Goal: Task Accomplishment & Management: Manage account settings

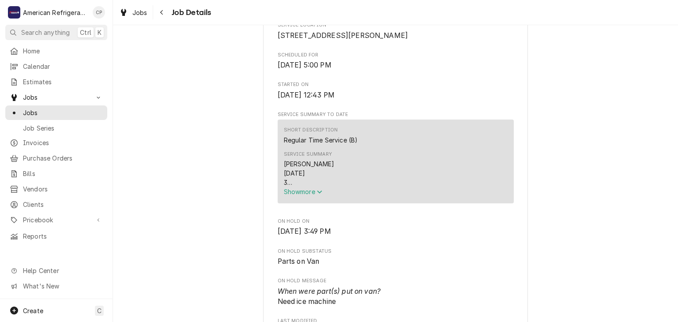
scroll to position [220, 0]
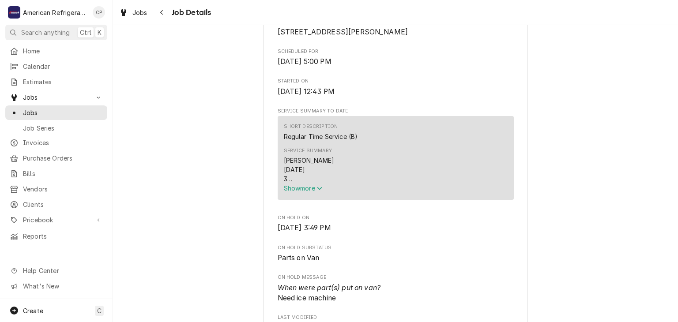
click at [292, 192] on span "Show more" at bounding box center [303, 188] width 39 height 8
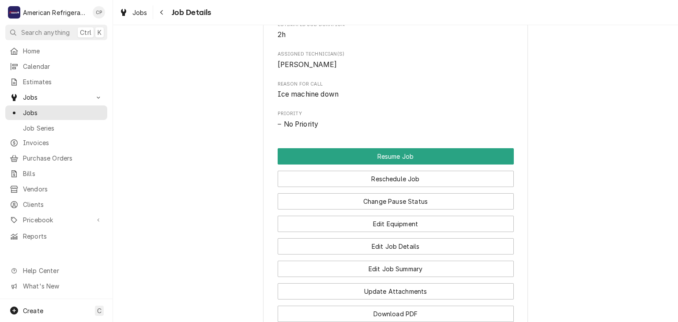
scroll to position [600, 0]
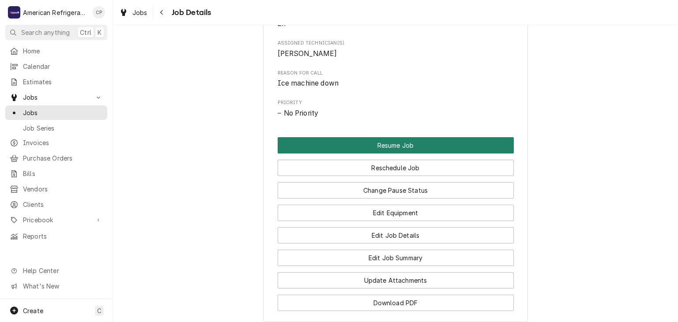
click at [307, 154] on button "Resume Job" at bounding box center [396, 145] width 236 height 16
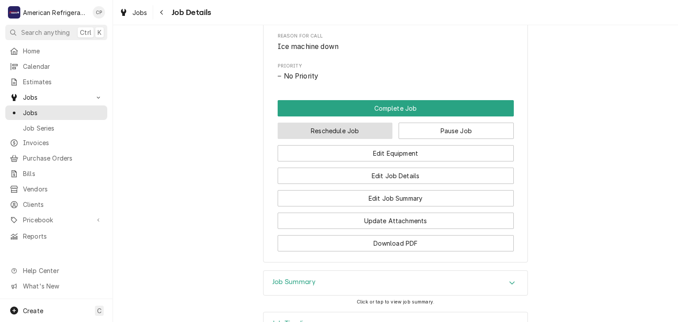
scroll to position [530, 0]
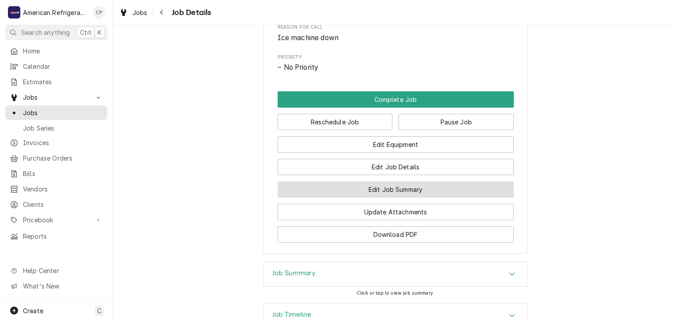
click at [339, 197] on button "Edit Job Summary" at bounding box center [396, 189] width 236 height 16
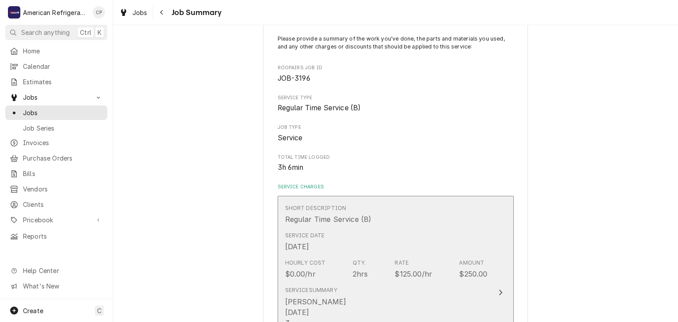
scroll to position [67, 0]
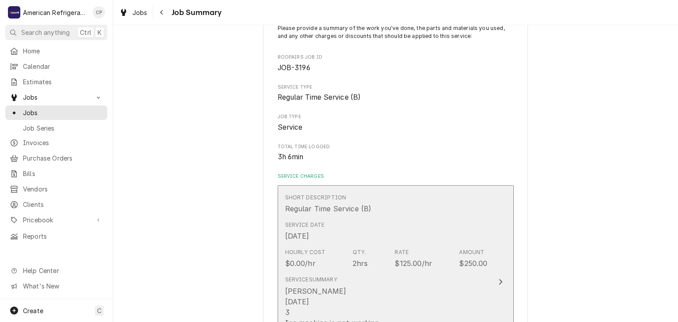
click at [350, 238] on div "Service Date Oct 15, 2025" at bounding box center [386, 231] width 203 height 27
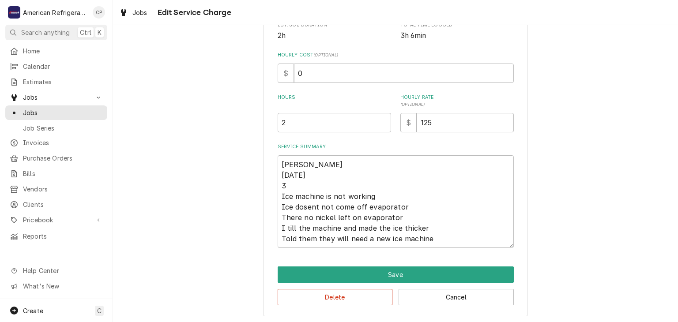
scroll to position [194, 0]
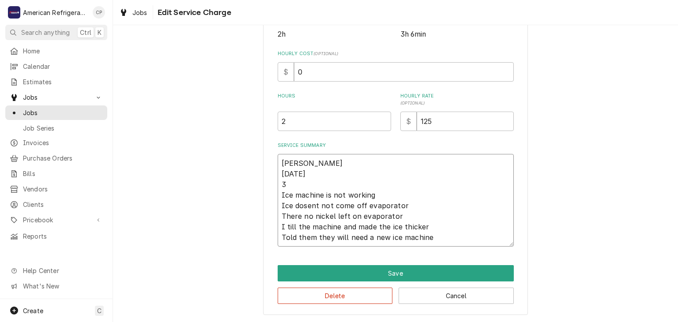
click at [327, 179] on textarea "Carlos 10/15/25 3 Ice machine is not working Ice dosent not come off evaporator…" at bounding box center [396, 200] width 236 height 93
type textarea "x"
type textarea "Carlos 10/15/25 Ice machine is not working Ice dosent not come off evaporator T…"
drag, startPoint x: 318, startPoint y: 132, endPoint x: 318, endPoint y: 127, distance: 5.7
click at [318, 131] on div "Use the fields below to edit this service charge Short Description Regular Time…" at bounding box center [396, 53] width 236 height 387
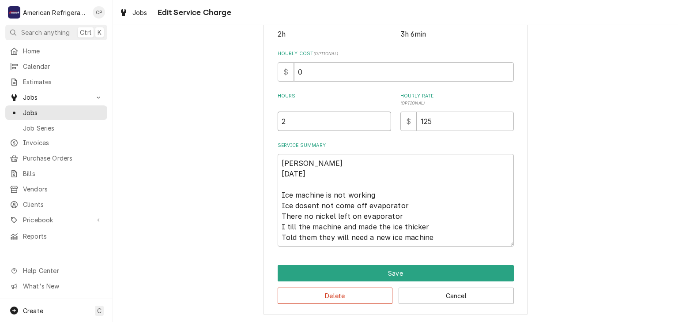
click at [315, 116] on input "2" at bounding box center [334, 121] width 113 height 19
type textarea "x"
type input "3"
type textarea "x"
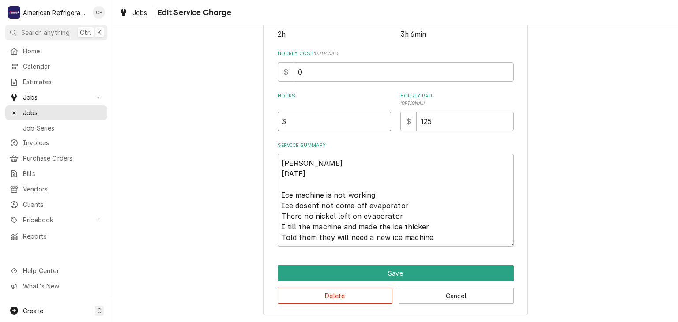
type input "3.2"
type textarea "x"
type input "3.25"
click at [446, 236] on textarea "Carlos 10/15/25 Ice machine is not working Ice dosent not come off evaporator T…" at bounding box center [396, 200] width 236 height 93
type textarea "x"
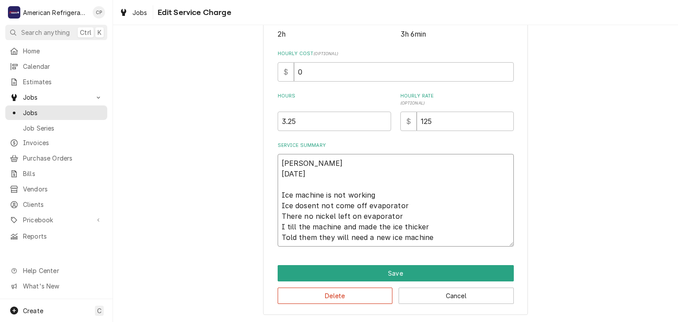
type textarea "Carlos 10/15/25 Ice machine is not working Ice dosent not come off evaporator T…"
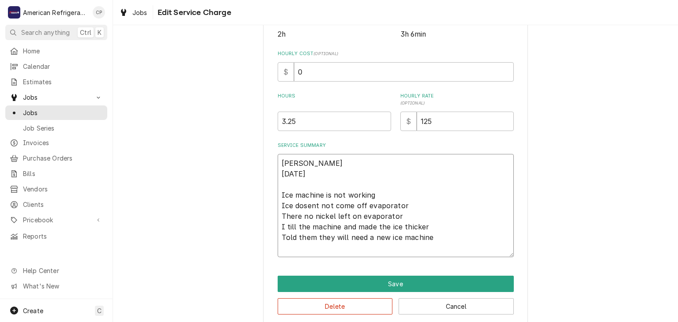
type textarea "x"
type textarea "Carlos 10/15/25 Ice machine is not working Ice dosent not come off evaporator T…"
type textarea "x"
type textarea "Carlos 10/15/25 Ice machine is not working Ice dosent not come off evaporator T…"
type textarea "x"
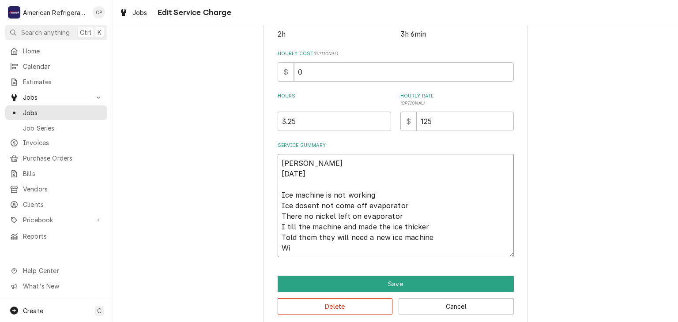
type textarea "Carlos 10/15/25 Ice machine is not working Ice dosent not come off evaporator T…"
type textarea "x"
type textarea "Carlos 10/15/25 Ice machine is not working Ice dosent not come off evaporator T…"
type textarea "x"
type textarea "Carlos 10/15/25 Ice machine is not working Ice dosent not come off evaporator T…"
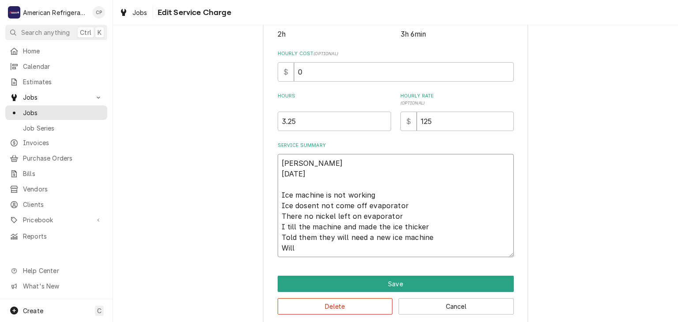
type textarea "x"
type textarea "Carlos 10/15/25 Ice machine is not working Ice dosent not come off evaporator T…"
type textarea "x"
type textarea "Carlos 10/15/25 Ice machine is not working Ice dosent not come off evaporator T…"
type textarea "x"
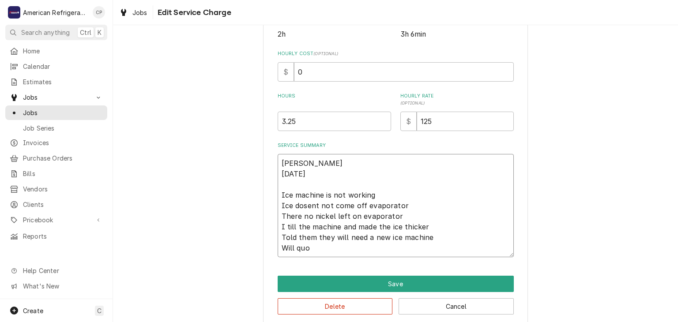
type textarea "Carlos 10/15/25 Ice machine is not working Ice dosent not come off evaporator T…"
type textarea "x"
type textarea "Carlos 10/15/25 Ice machine is not working Ice dosent not come off evaporator T…"
type textarea "x"
type textarea "Carlos 10/15/25 Ice machine is not working Ice dosent not come off evaporator T…"
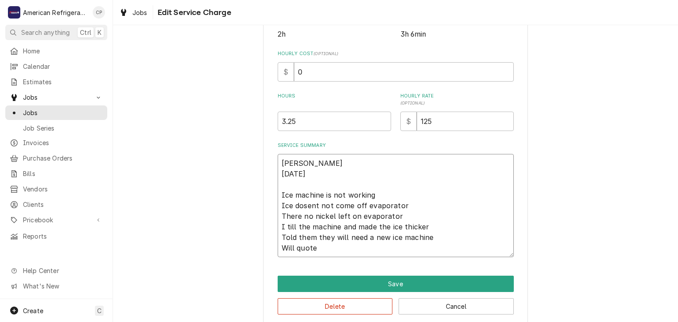
type textarea "x"
type textarea "Carlos 10/15/25 Ice machine is not working Ice dosent not come off evaporator T…"
type textarea "x"
type textarea "Carlos 10/15/25 Ice machine is not working Ice dosent not come off evaporator T…"
type textarea "x"
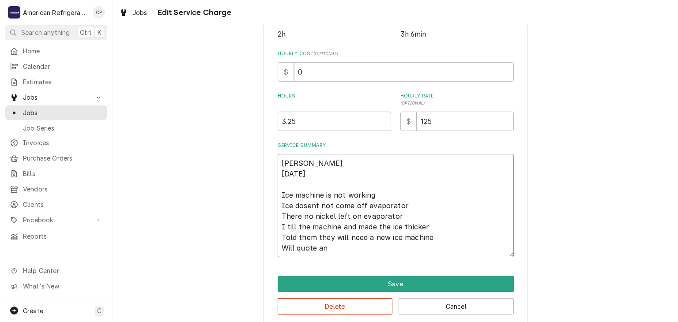
type textarea "Carlos 10/15/25 Ice machine is not working Ice dosent not come off evaporator T…"
type textarea "x"
type textarea "Carlos 10/15/25 Ice machine is not working Ice dosent not come off evaporator T…"
type textarea "x"
type textarea "Carlos 10/15/25 Ice machine is not working Ice dosent not come off evaporator T…"
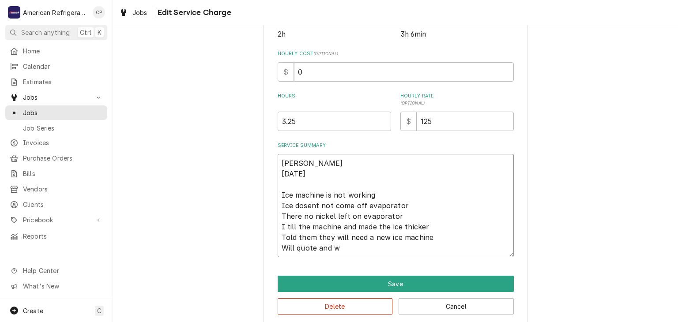
type textarea "x"
type textarea "Carlos 10/15/25 Ice machine is not working Ice dosent not come off evaporator T…"
type textarea "x"
type textarea "Carlos 10/15/25 Ice machine is not working Ice dosent not come off evaporator T…"
type textarea "x"
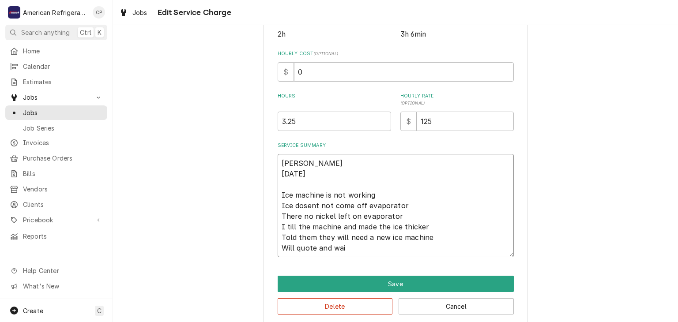
type textarea "Carlos 10/15/25 Ice machine is not working Ice dosent not come off evaporator T…"
type textarea "x"
type textarea "Carlos 10/15/25 Ice machine is not working Ice dosent not come off evaporator T…"
type textarea "x"
type textarea "Carlos 10/15/25 Ice machine is not working Ice dosent not come off evaporator T…"
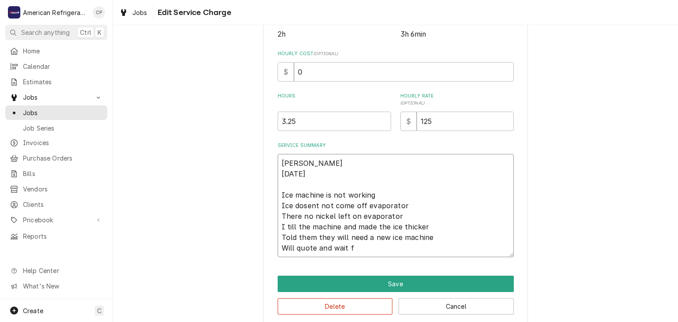
type textarea "x"
type textarea "Carlos 10/15/25 Ice machine is not working Ice dosent not come off evaporator T…"
type textarea "x"
type textarea "Carlos 10/15/25 Ice machine is not working Ice dosent not come off evaporator T…"
type textarea "x"
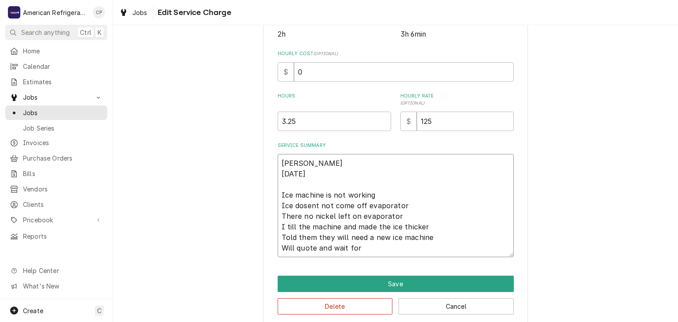
type textarea "Carlos 10/15/25 Ice machine is not working Ice dosent not come off evaporator T…"
type textarea "x"
type textarea "Carlos 10/15/25 Ice machine is not working Ice dosent not come off evaporator T…"
type textarea "x"
type textarea "Carlos 10/15/25 Ice machine is not working Ice dosent not come off evaporator T…"
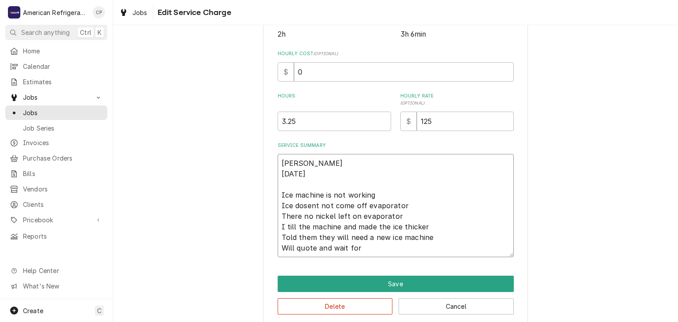
type textarea "x"
type textarea "Carlos 10/15/25 Ice machine is not working Ice dosent not come off evaporator T…"
type textarea "x"
type textarea "Carlos 10/15/25 Ice machine is not working Ice dosent not come off evaporator T…"
type textarea "x"
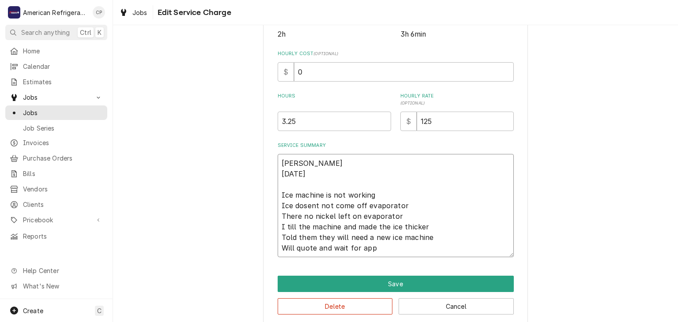
type textarea "Carlos 10/15/25 Ice machine is not working Ice dosent not come off evaporator T…"
type textarea "x"
type textarea "Carlos 10/15/25 Ice machine is not working Ice dosent not come off evaporator T…"
type textarea "x"
type textarea "Carlos 10/15/25 Ice machine is not working Ice dosent not come off evaporator T…"
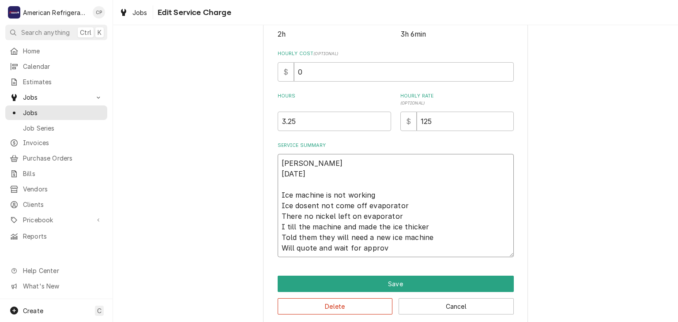
type textarea "x"
type textarea "Carlos 10/15/25 Ice machine is not working Ice dosent not come off evaporator T…"
type textarea "x"
type textarea "[PERSON_NAME] [DATE] Ice machine is not working Ice dosent not come off evapora…"
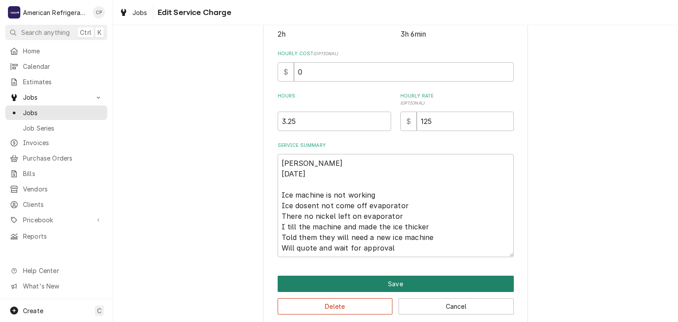
click button "Save" at bounding box center [396, 284] width 236 height 16
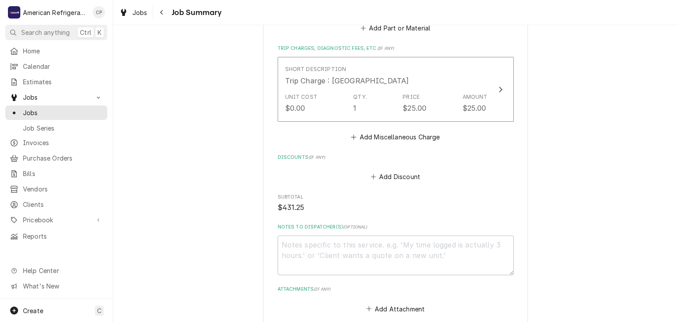
scroll to position [571, 0]
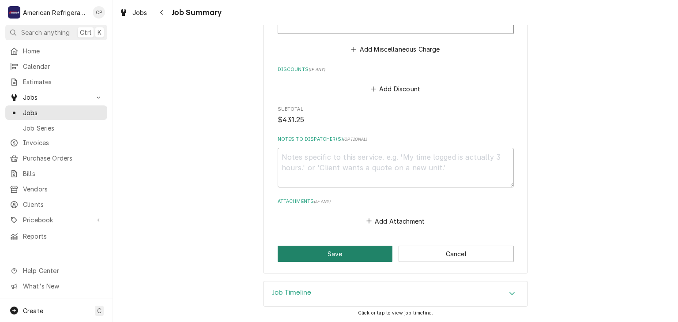
click at [334, 253] on button "Save" at bounding box center [335, 254] width 115 height 16
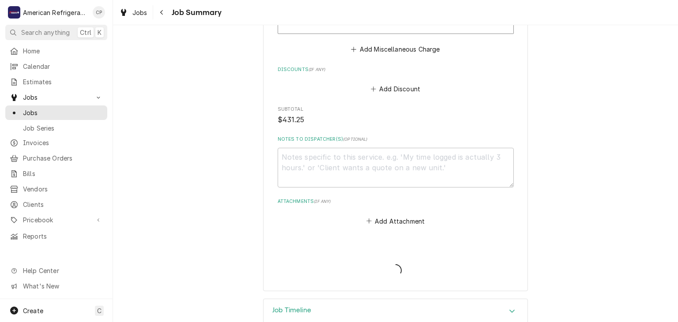
type textarea "x"
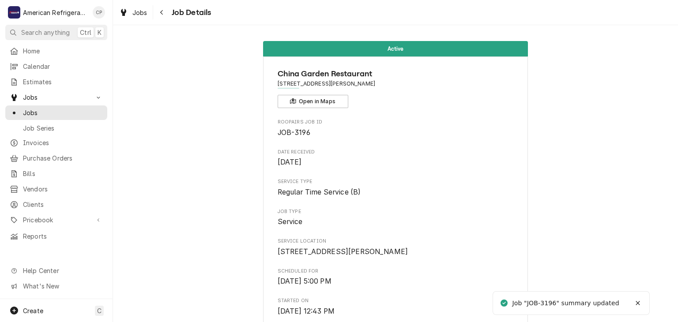
scroll to position [394, 0]
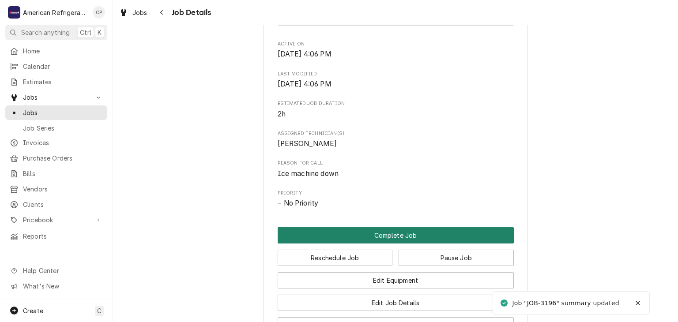
click at [327, 238] on button "Complete Job" at bounding box center [396, 235] width 236 height 16
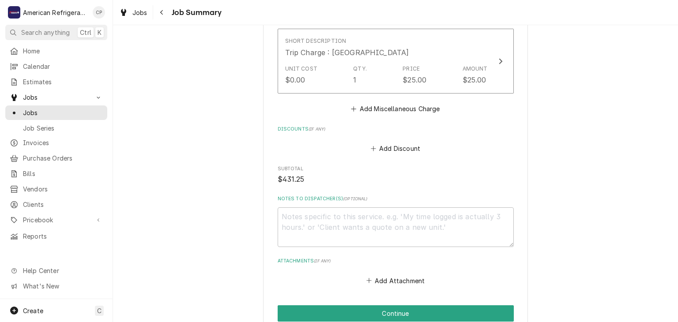
scroll to position [571, 0]
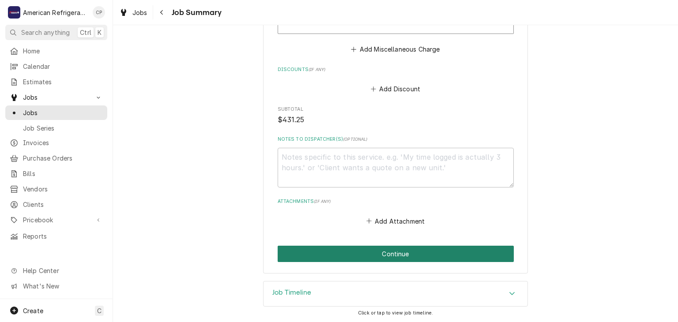
click at [351, 248] on button "Continue" at bounding box center [396, 254] width 236 height 16
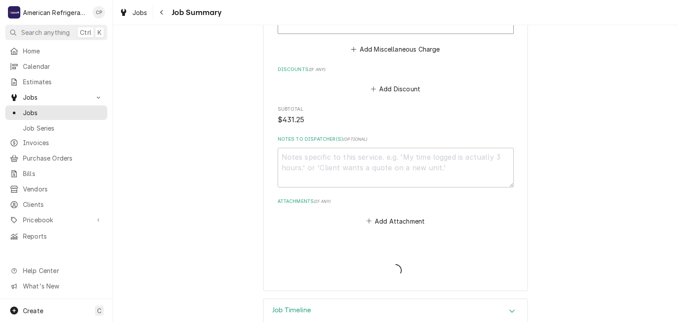
type textarea "x"
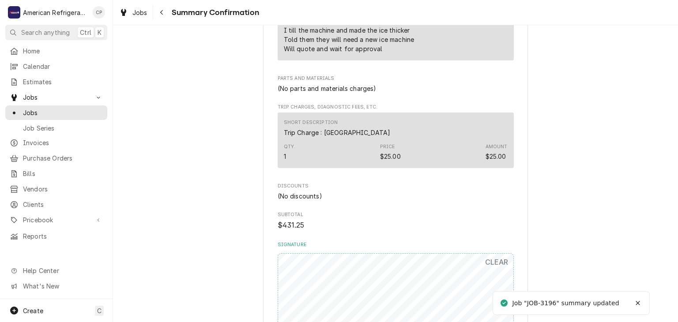
scroll to position [578, 0]
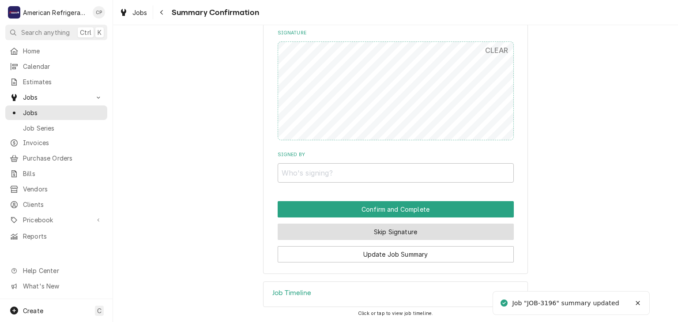
click at [348, 225] on button "Skip Signature" at bounding box center [396, 232] width 236 height 16
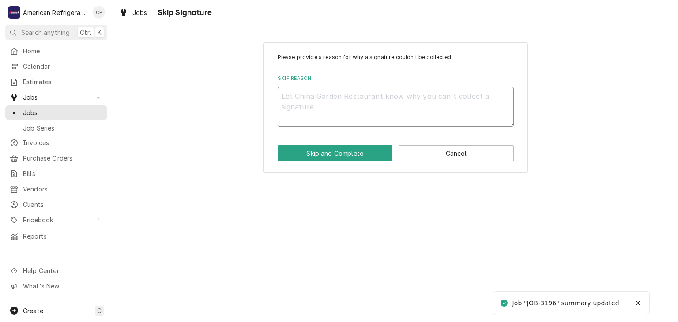
click at [321, 111] on textarea "Skip Reason" at bounding box center [396, 107] width 236 height 40
type textarea "x"
type textarea "n"
type textarea "x"
type textarea "n/"
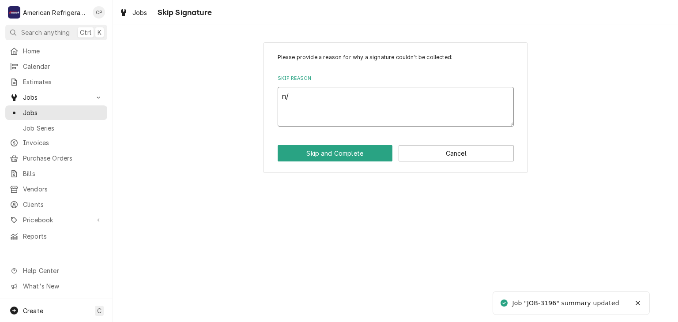
type textarea "x"
type textarea "n/a"
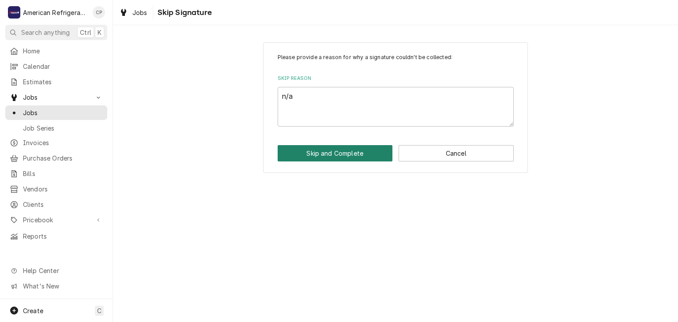
click at [278, 145] on button "Skip and Complete" at bounding box center [335, 153] width 115 height 16
type textarea "x"
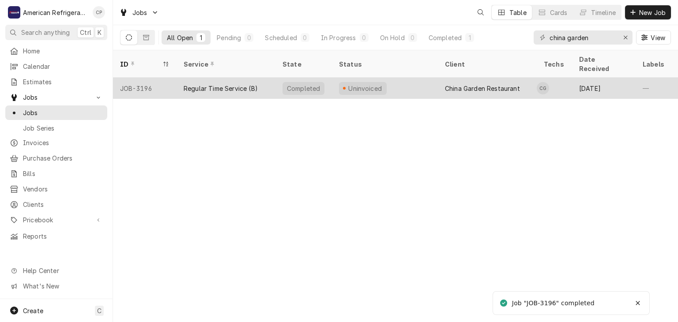
click at [222, 84] on div "Regular Time Service (B)" at bounding box center [221, 88] width 74 height 9
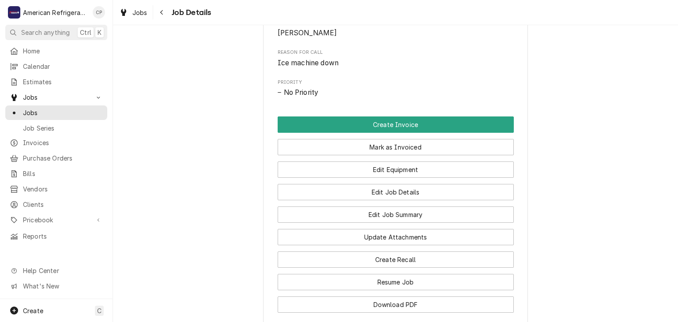
scroll to position [398, 0]
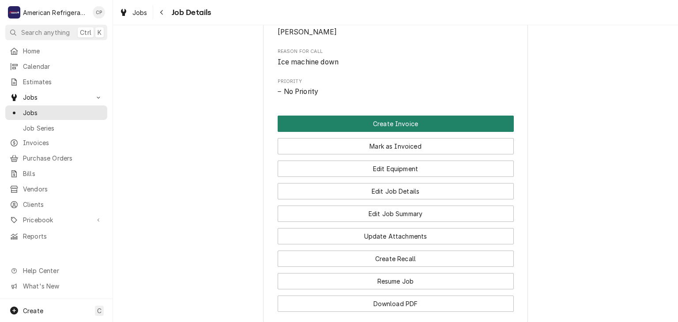
click at [312, 132] on button "Create Invoice" at bounding box center [396, 124] width 236 height 16
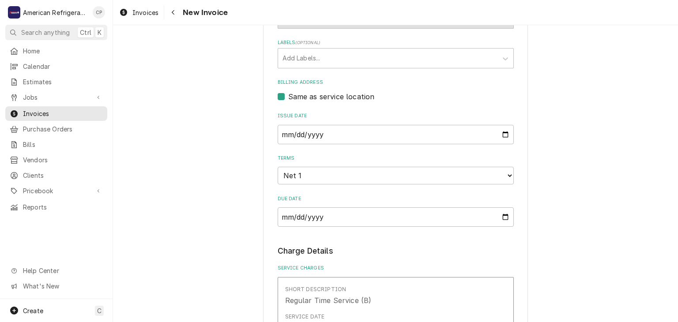
scroll to position [243, 0]
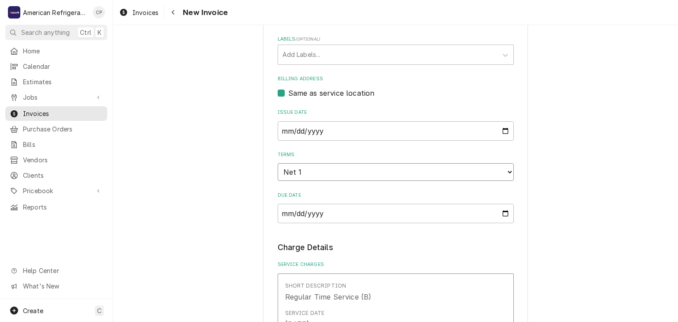
click at [299, 173] on select "Choose payment terms... Same Day Net 1 Net 7 Net 14 Net 21 Net 30 Net 45 Net 60…" at bounding box center [396, 172] width 236 height 18
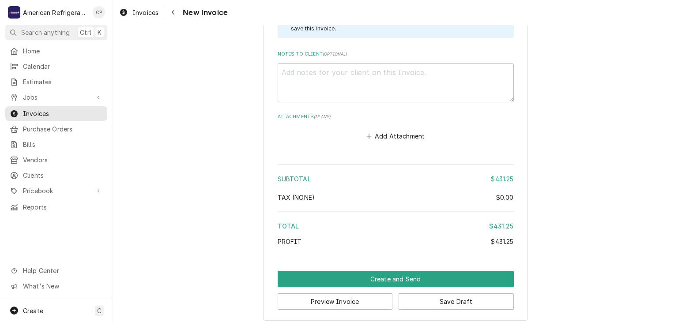
scroll to position [1037, 0]
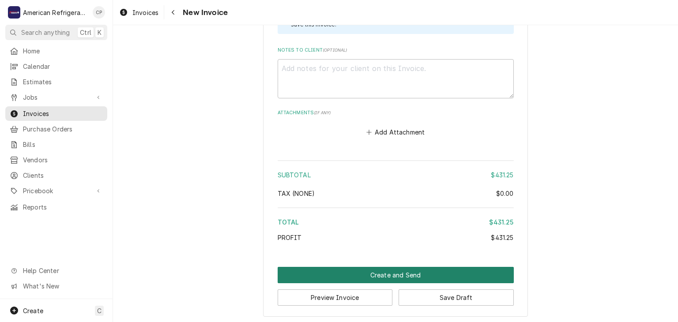
click at [354, 269] on button "Create and Send" at bounding box center [396, 275] width 236 height 16
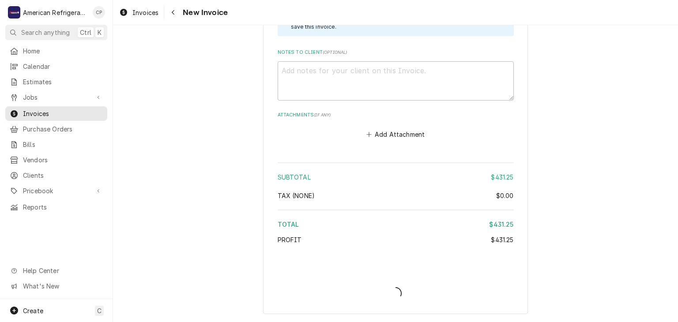
scroll to position [1032, 0]
type textarea "x"
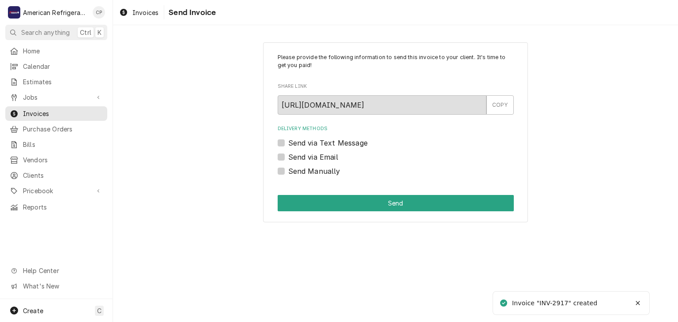
click at [304, 171] on label "Send Manually" at bounding box center [314, 171] width 52 height 11
click at [304, 171] on input "Send Manually" at bounding box center [406, 175] width 236 height 19
checkbox input "true"
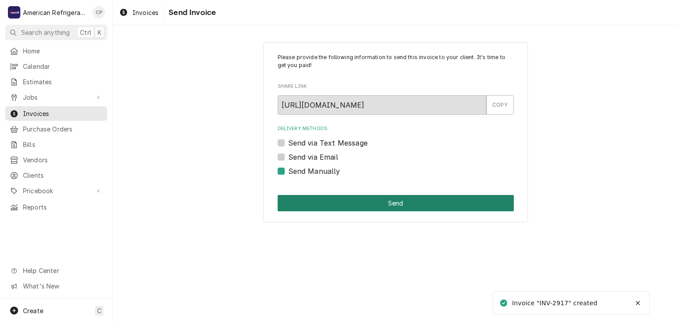
click at [314, 199] on button "Send" at bounding box center [396, 203] width 236 height 16
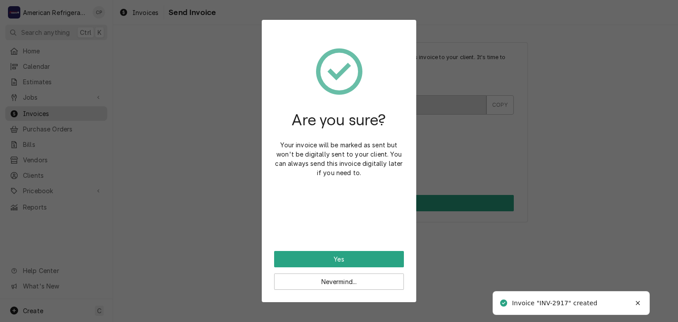
click at [173, 218] on div "Are you sure? Your invoice will be marked as sent but won't be digitally sent t…" at bounding box center [339, 161] width 678 height 322
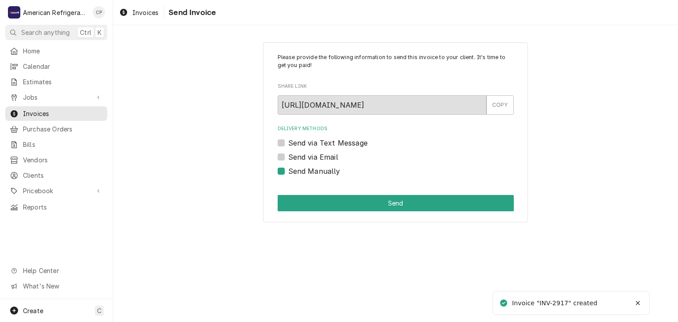
click at [308, 162] on label "Send via Email" at bounding box center [313, 157] width 50 height 11
click at [308, 162] on input "Send via Email" at bounding box center [406, 161] width 236 height 19
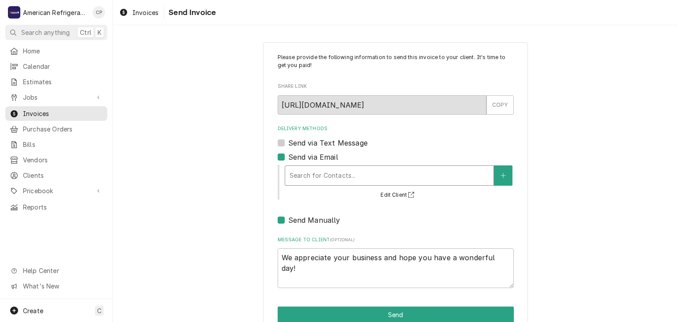
click at [308, 172] on div "Delivery Methods" at bounding box center [388, 176] width 199 height 16
click at [304, 158] on label "Send via Email" at bounding box center [313, 157] width 50 height 11
click at [304, 158] on input "Send via Email" at bounding box center [406, 161] width 236 height 19
checkbox input "false"
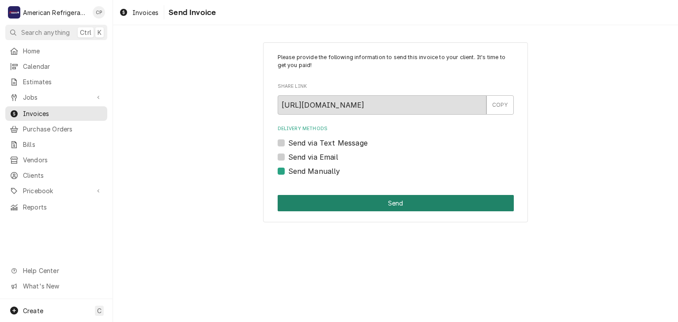
click at [316, 199] on button "Send" at bounding box center [396, 203] width 236 height 16
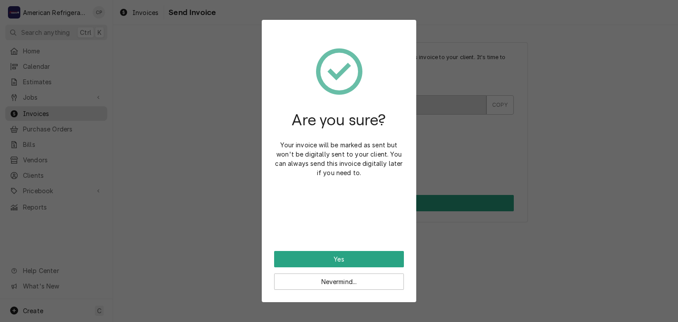
click at [312, 250] on div "Are you sure? Your invoice will be marked as sent but won't be digitally sent t…" at bounding box center [339, 141] width 130 height 219
click at [314, 261] on button "Yes" at bounding box center [339, 259] width 130 height 16
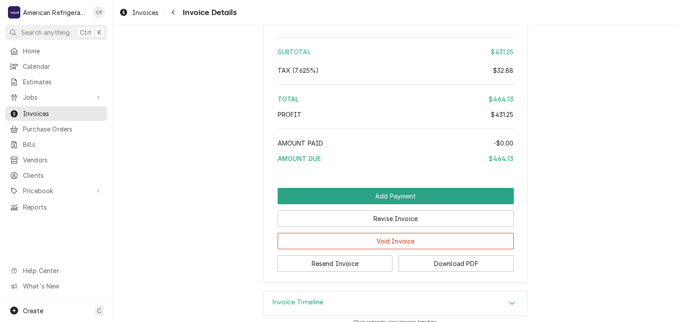
scroll to position [1010, 0]
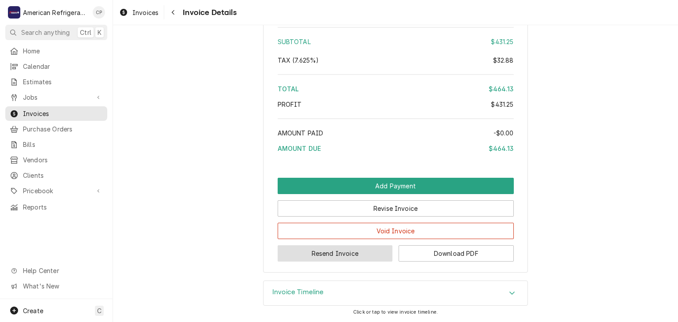
click at [334, 259] on button "Resend Invoice" at bounding box center [335, 253] width 115 height 16
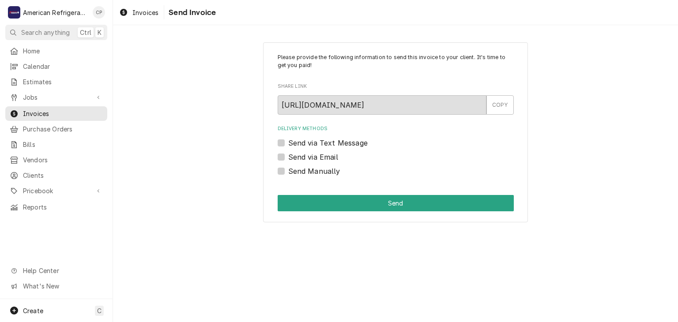
click at [295, 155] on label "Send via Email" at bounding box center [313, 157] width 50 height 11
click at [295, 155] on input "Send via Email" at bounding box center [406, 161] width 236 height 19
checkbox input "true"
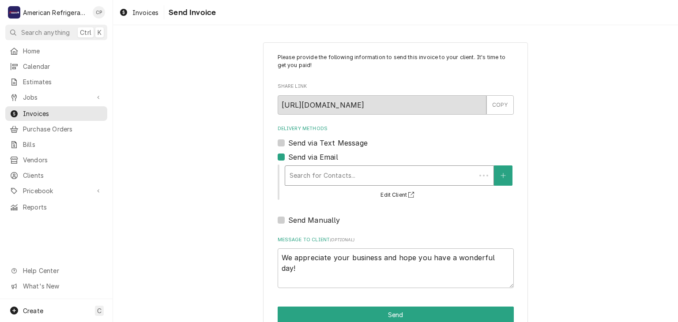
click at [316, 175] on div "Delivery Methods" at bounding box center [380, 176] width 182 height 16
click at [503, 180] on button "Delivery Methods" at bounding box center [503, 175] width 19 height 20
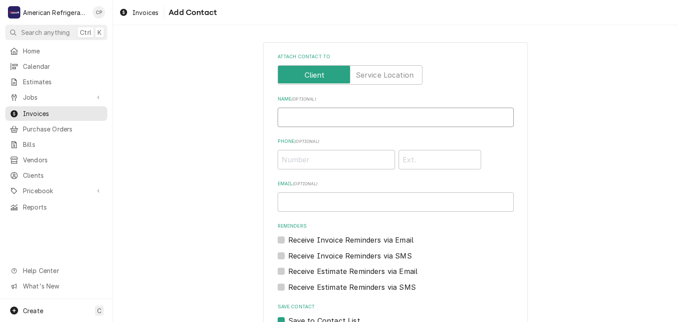
click at [286, 110] on input "Name ( optional )" at bounding box center [396, 117] width 236 height 19
type input "Account Payables"
click at [321, 204] on input "Email ( optional )" at bounding box center [396, 201] width 236 height 19
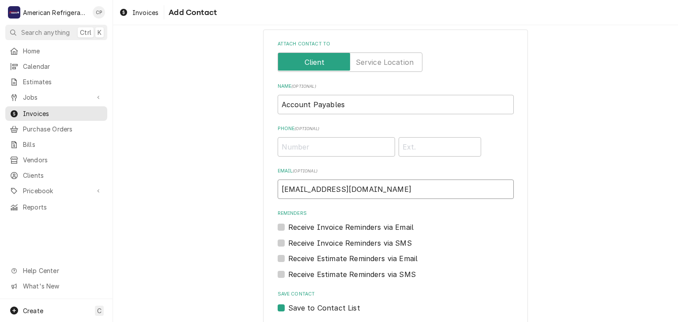
scroll to position [14, 0]
type input "chinagardenrz@gmail.com"
click at [318, 141] on input "Phone ( optional )" at bounding box center [336, 145] width 117 height 19
click at [195, 163] on div "Attach contact to Name ( optional ) Account Payables Phone ( optional ) Email (…" at bounding box center [395, 193] width 565 height 346
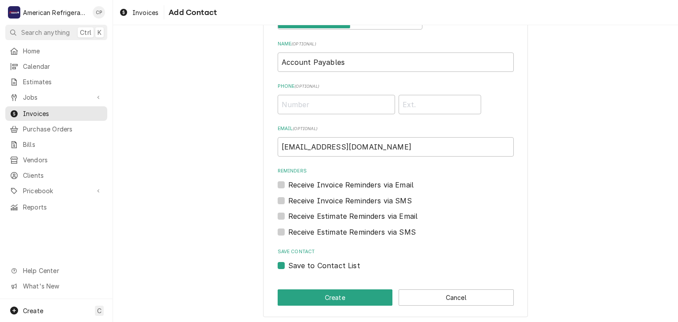
scroll to position [57, 0]
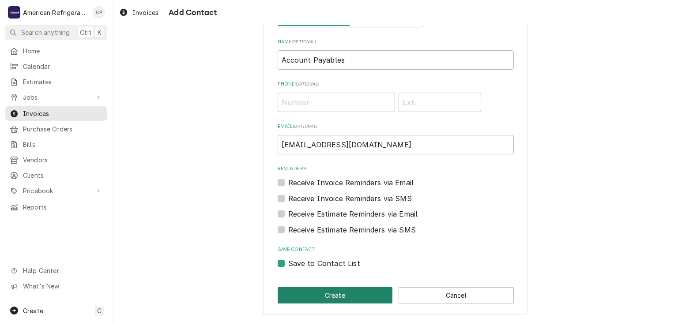
click at [301, 297] on button "Create" at bounding box center [335, 295] width 115 height 16
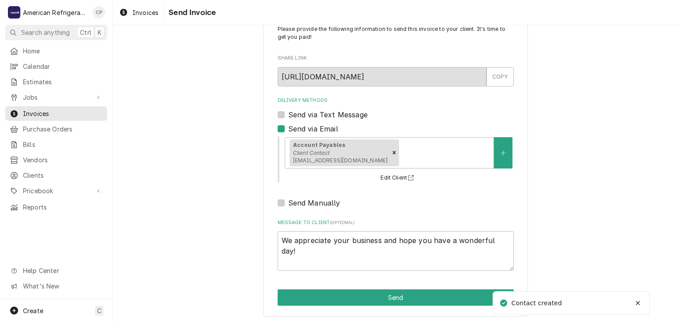
scroll to position [30, 0]
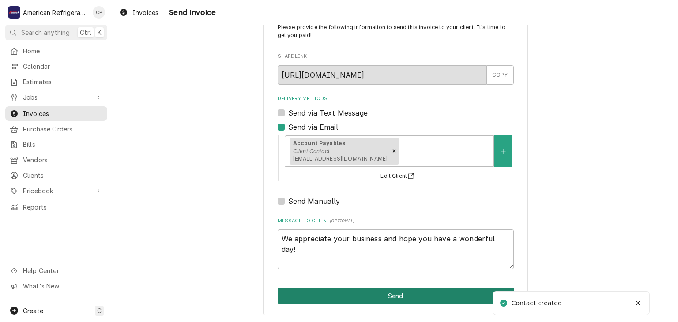
click at [308, 295] on button "Send" at bounding box center [396, 296] width 236 height 16
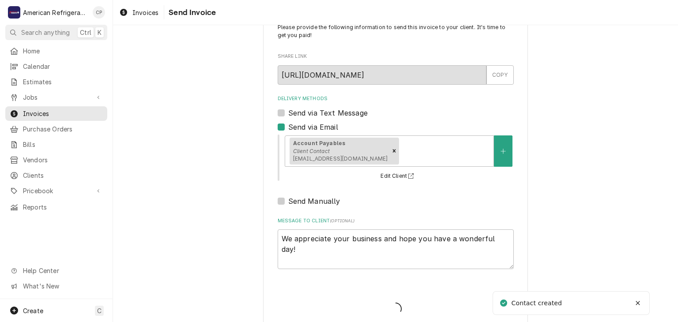
type textarea "x"
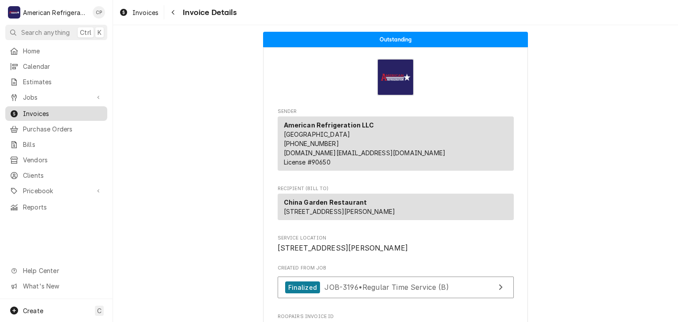
click at [69, 108] on div "Invoices" at bounding box center [56, 113] width 98 height 11
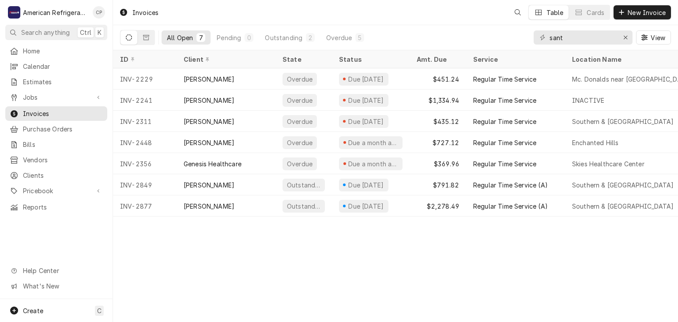
type input "santa"
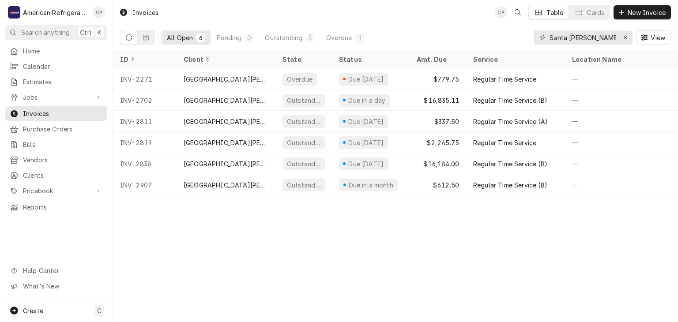
type input "Santa [PERSON_NAME]"
click at [53, 93] on span "Jobs" at bounding box center [56, 97] width 67 height 9
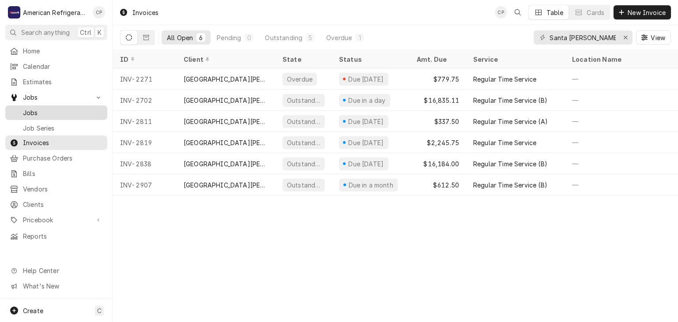
click at [59, 108] on span "Jobs" at bounding box center [63, 112] width 80 height 9
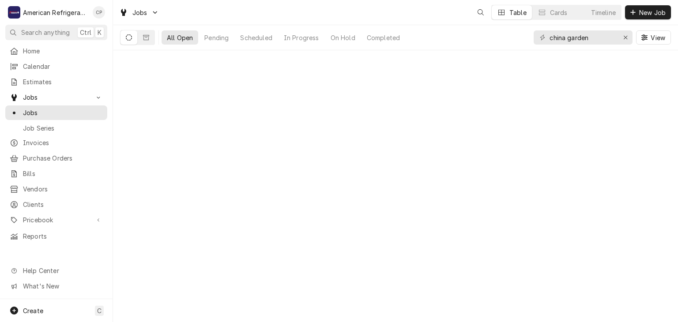
click at [645, 14] on span "New Job" at bounding box center [652, 12] width 30 height 9
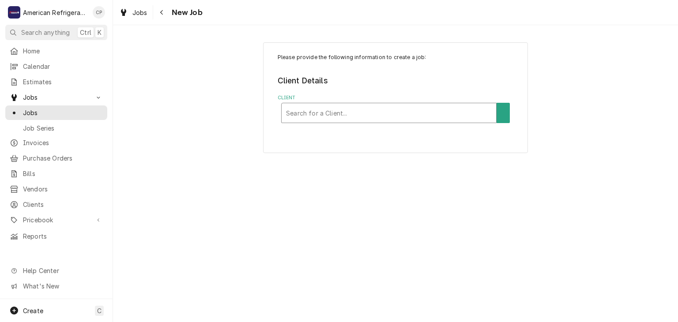
click at [346, 106] on div "Client" at bounding box center [389, 113] width 206 height 16
type input "h"
type input "g"
type input "c"
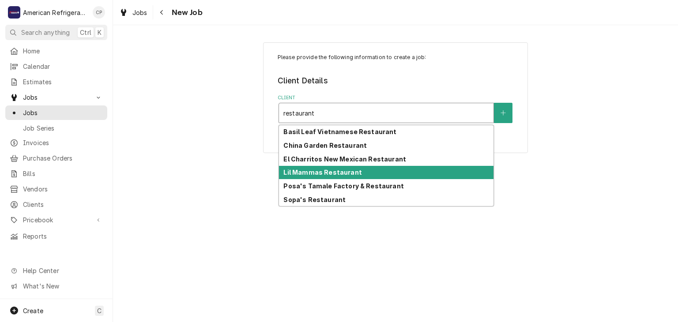
type input "restaurant"
drag, startPoint x: 220, startPoint y: 164, endPoint x: 136, endPoint y: 133, distance: 89.6
click at [220, 163] on div "Please provide the following information to create a job: Client Details Client…" at bounding box center [395, 173] width 565 height 297
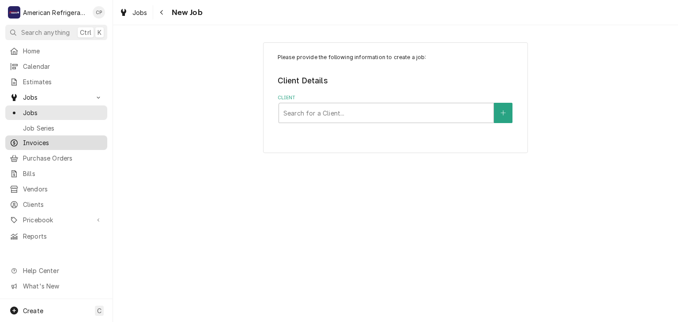
click at [61, 143] on span "Invoices" at bounding box center [63, 142] width 80 height 9
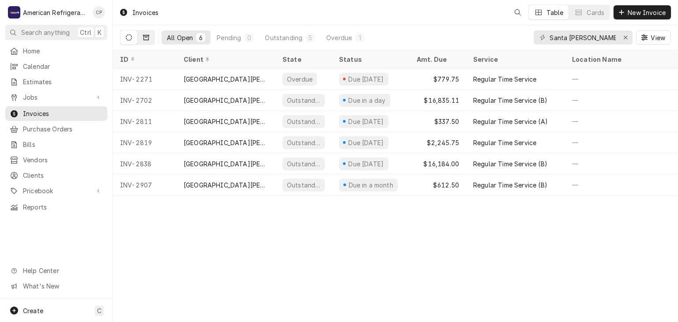
click at [145, 38] on icon "Dynamic Content Wrapper" at bounding box center [146, 37] width 6 height 6
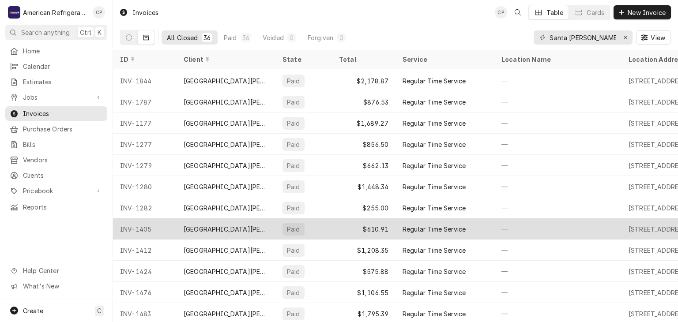
scroll to position [252, 0]
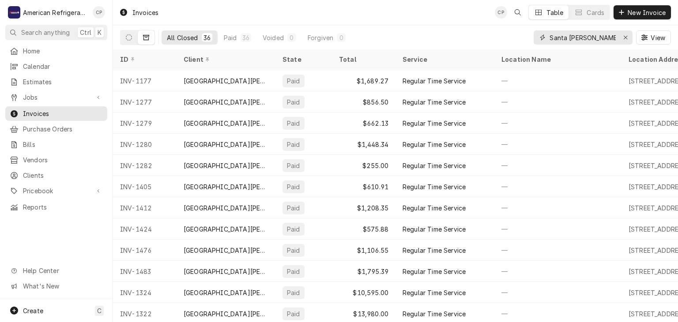
click at [627, 34] on icon "Erase input" at bounding box center [625, 37] width 5 height 6
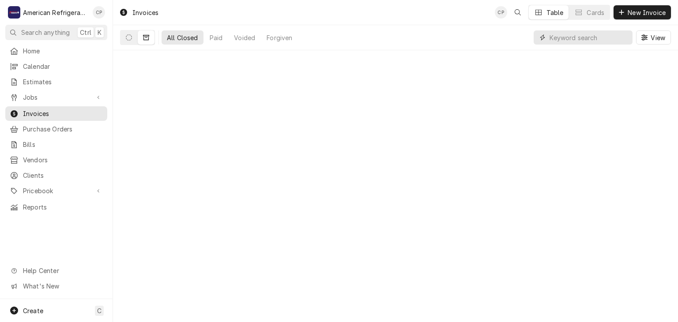
click at [571, 40] on input "Dynamic Content Wrapper" at bounding box center [588, 37] width 79 height 14
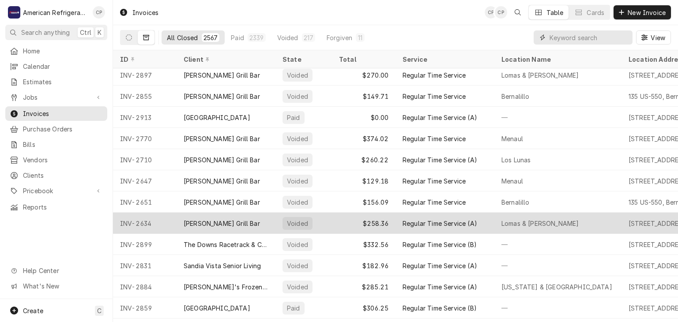
scroll to position [13, 0]
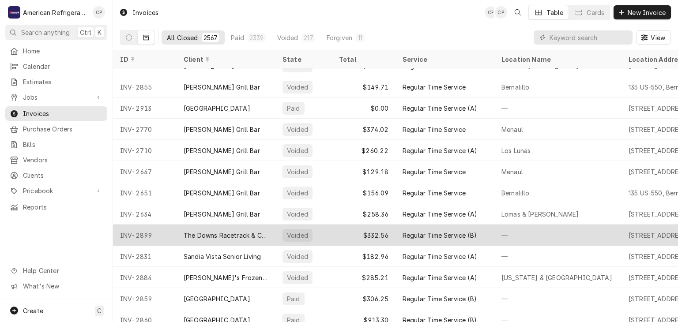
click at [225, 232] on div "The Downs Racetrack & Casino" at bounding box center [226, 235] width 85 height 9
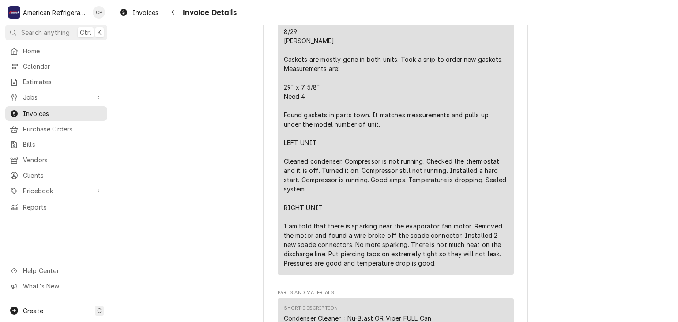
scroll to position [507, 0]
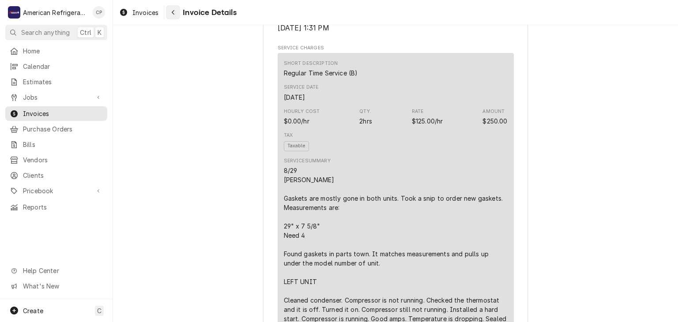
click at [175, 14] on div "Navigate back" at bounding box center [173, 12] width 9 height 9
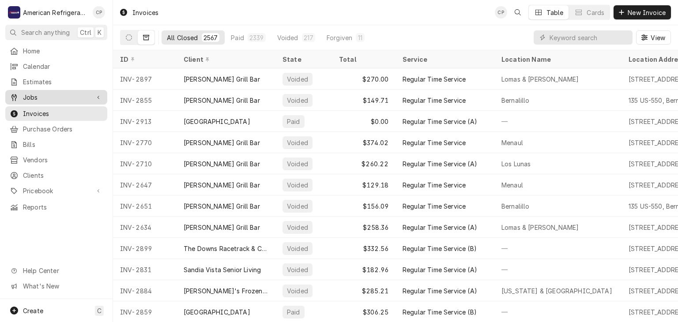
click at [80, 98] on span "Jobs" at bounding box center [56, 97] width 67 height 9
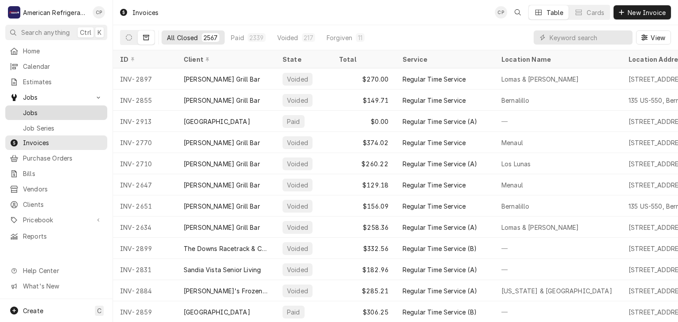
click at [76, 108] on span "Jobs" at bounding box center [63, 112] width 80 height 9
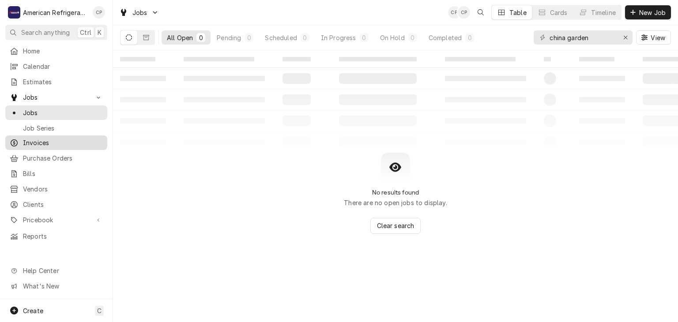
click at [76, 139] on span "Invoices" at bounding box center [63, 142] width 80 height 9
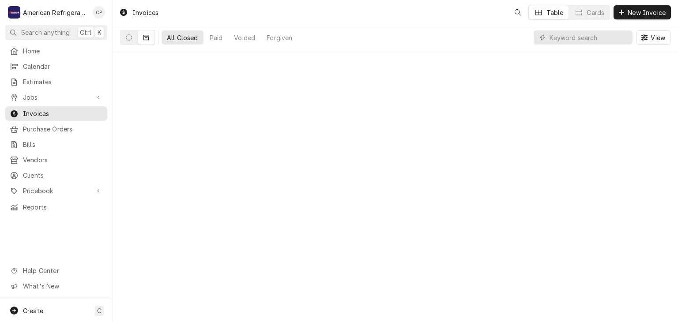
click at [590, 36] on input "Dynamic Content Wrapper" at bounding box center [588, 37] width 79 height 14
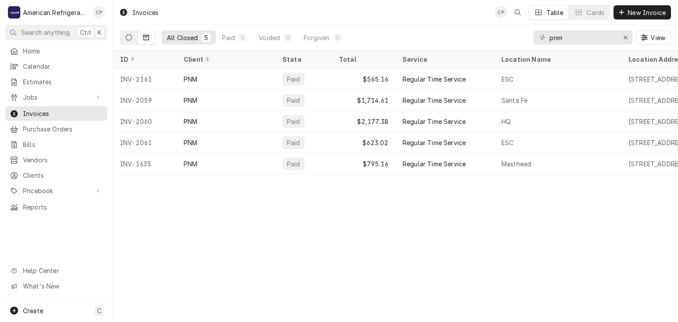
click at [128, 41] on button "Dynamic Content Wrapper" at bounding box center [128, 37] width 17 height 14
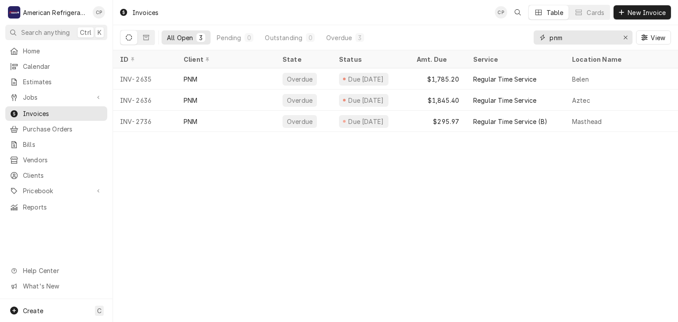
click at [586, 37] on input "pnm" at bounding box center [582, 37] width 66 height 14
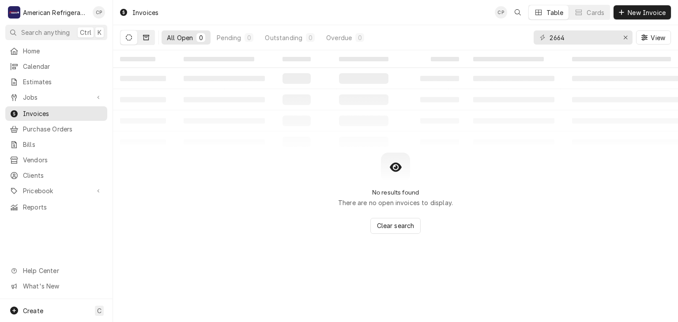
click at [143, 41] on button "Dynamic Content Wrapper" at bounding box center [146, 37] width 17 height 14
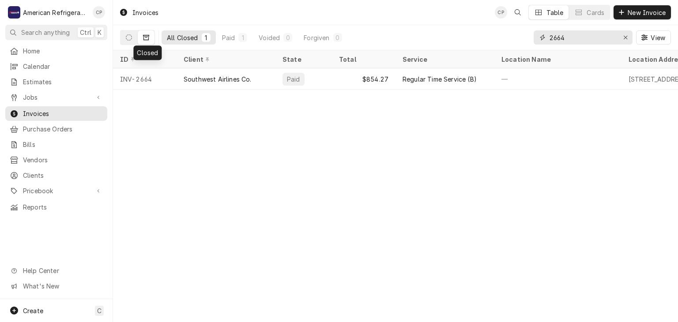
click at [577, 42] on input "2664" at bounding box center [582, 37] width 66 height 14
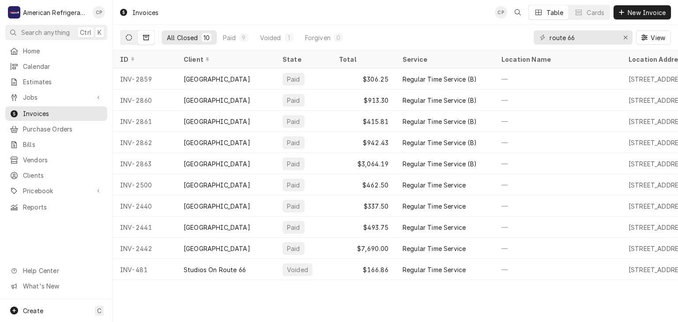
click at [129, 37] on icon "Dynamic Content Wrapper" at bounding box center [129, 37] width 6 height 6
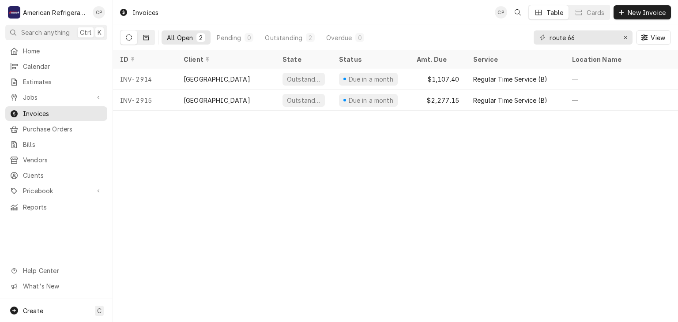
click at [146, 40] on button "Dynamic Content Wrapper" at bounding box center [146, 37] width 17 height 14
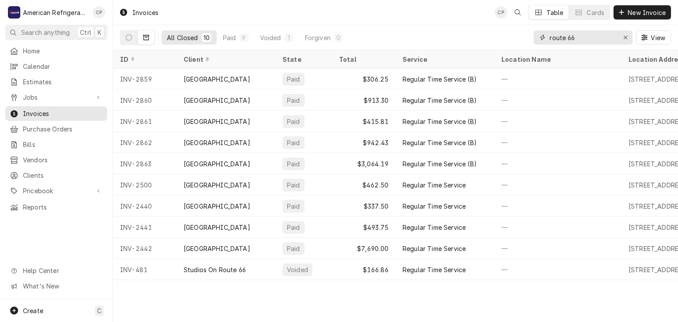
click at [574, 41] on input "route 66" at bounding box center [582, 37] width 66 height 14
click at [575, 41] on input "route 66" at bounding box center [582, 37] width 66 height 14
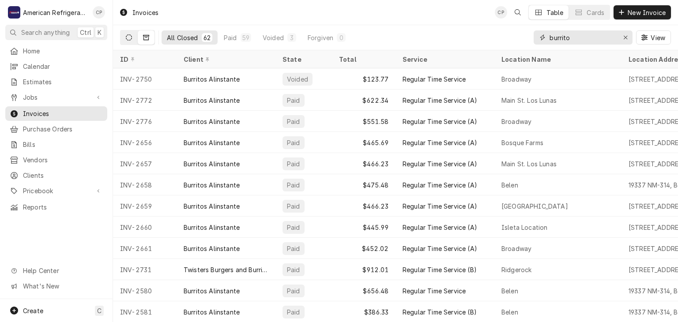
type input "burrito"
click at [125, 38] on button "Dynamic Content Wrapper" at bounding box center [128, 37] width 17 height 14
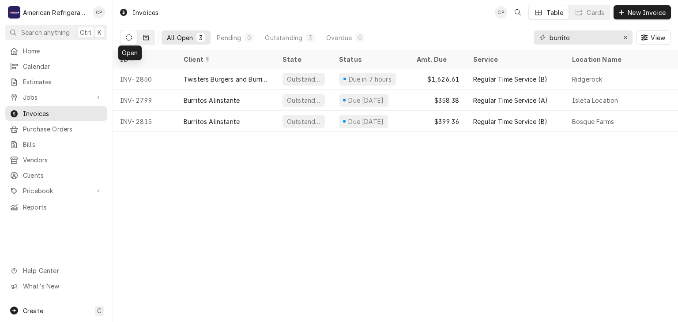
click at [151, 39] on button "Dynamic Content Wrapper" at bounding box center [146, 37] width 17 height 14
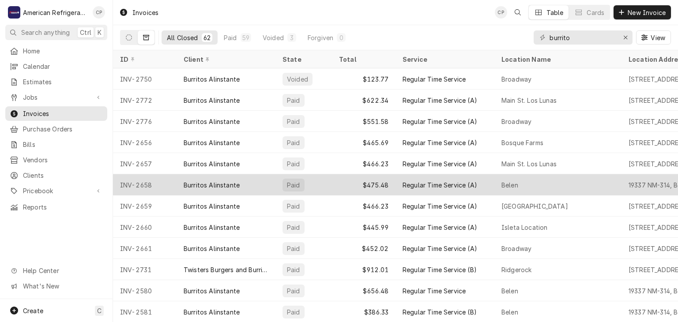
scroll to position [4, 0]
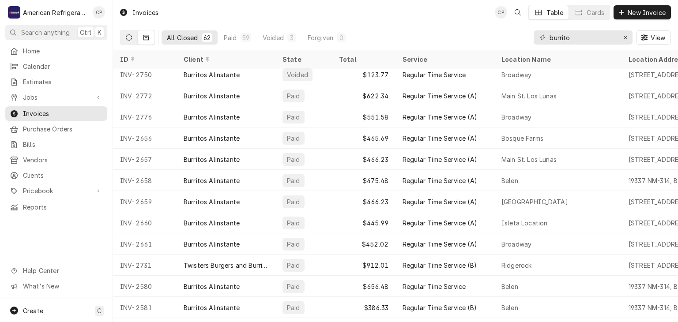
click at [131, 38] on icon "Dynamic Content Wrapper" at bounding box center [129, 37] width 6 height 6
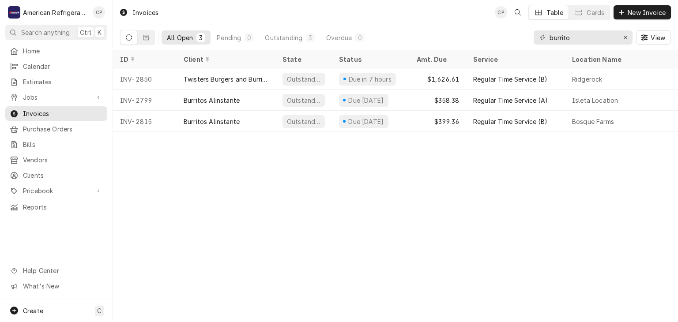
scroll to position [0, 0]
click at [148, 38] on icon "Dynamic Content Wrapper" at bounding box center [146, 37] width 6 height 6
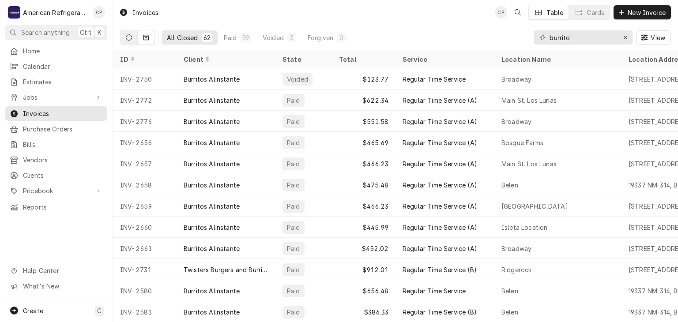
click at [131, 39] on icon "Dynamic Content Wrapper" at bounding box center [129, 37] width 6 height 6
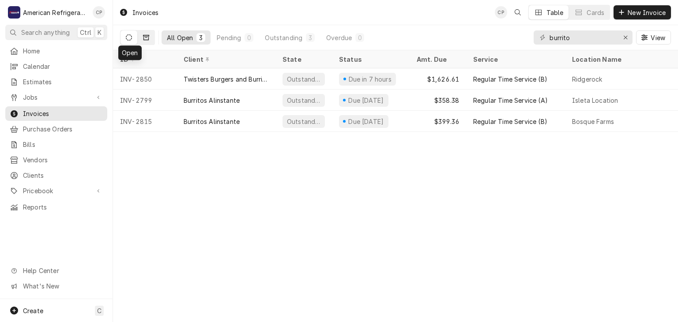
click at [147, 40] on icon "Dynamic Content Wrapper" at bounding box center [146, 37] width 6 height 6
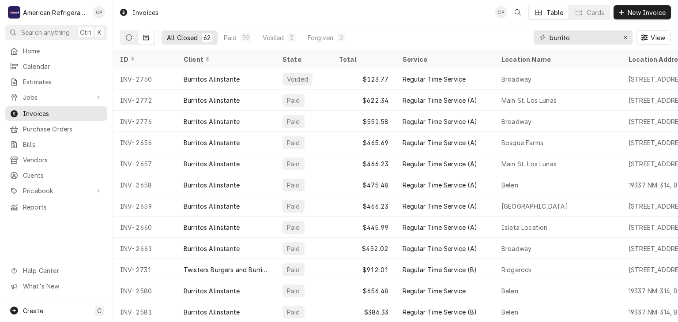
click at [127, 36] on icon "Dynamic Content Wrapper" at bounding box center [129, 37] width 6 height 6
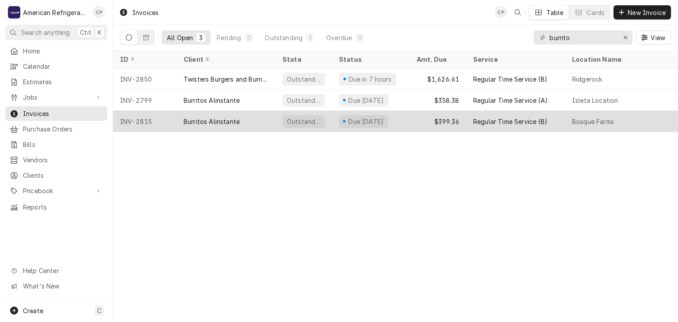
click at [167, 120] on div "INV-2815" at bounding box center [145, 121] width 64 height 21
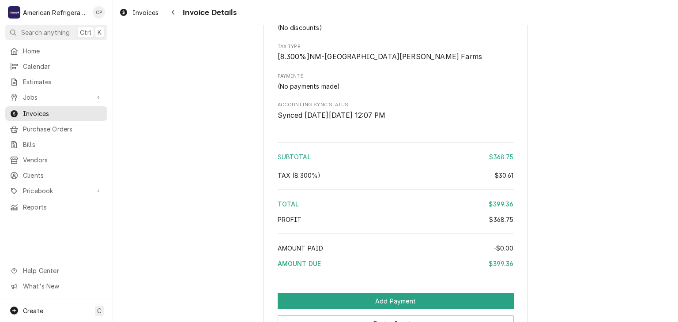
scroll to position [1001, 0]
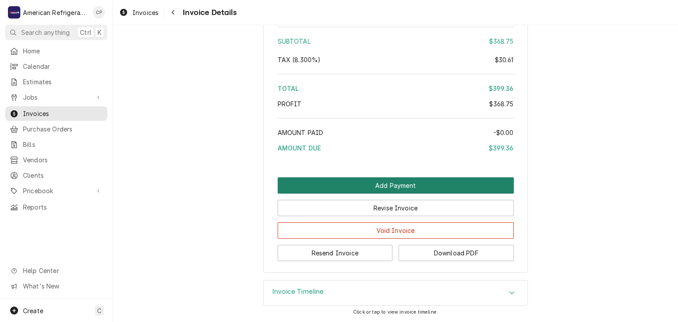
click at [362, 190] on button "Add Payment" at bounding box center [396, 185] width 236 height 16
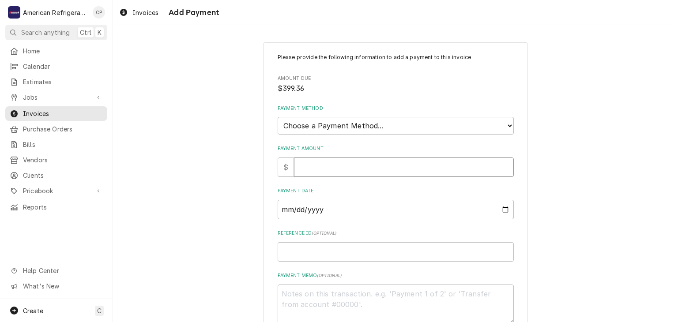
click at [333, 162] on input "Payment Amount" at bounding box center [404, 167] width 220 height 19
type textarea "x"
type input "3"
type textarea "x"
type input "39"
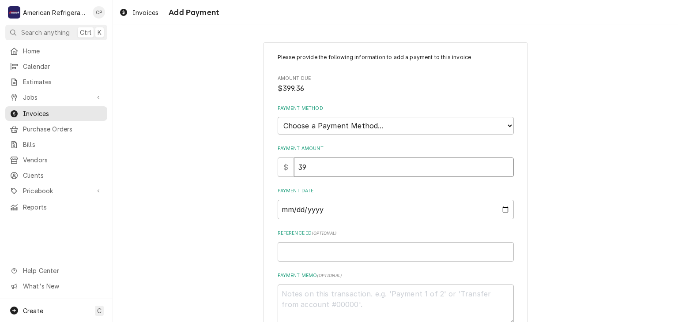
type textarea "x"
type input "399"
type textarea "x"
type input "399.3"
type textarea "x"
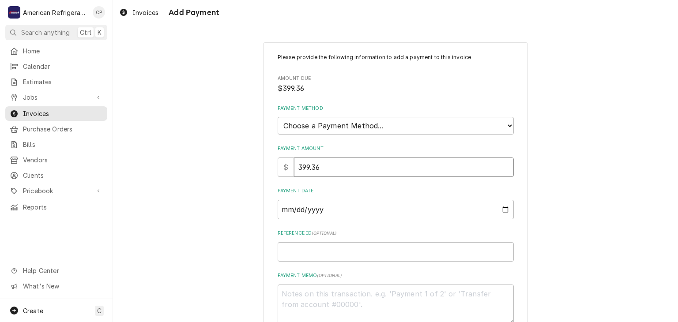
type input "399.36"
click at [372, 119] on select "Choose a Payment Method... Cash Check Credit/Debit Card ACH/eCheck Other" at bounding box center [396, 126] width 236 height 18
select select "2"
click at [278, 117] on select "Choose a Payment Method... Cash Check Credit/Debit Card ACH/eCheck Other" at bounding box center [396, 126] width 236 height 18
type textarea "x"
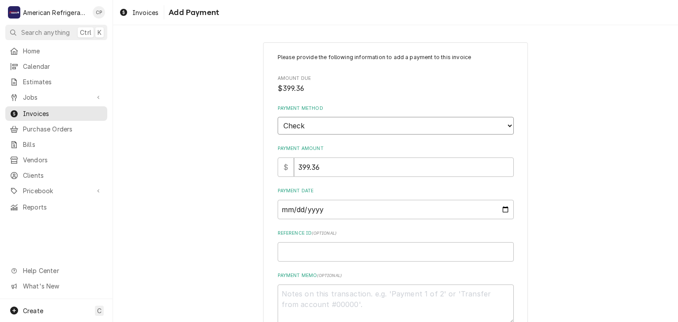
click at [320, 127] on select "Choose a Payment Method... Cash Check Credit/Debit Card ACH/eCheck Other" at bounding box center [396, 126] width 236 height 18
select select "4"
click at [278, 117] on select "Choose a Payment Method... Cash Check Credit/Debit Card ACH/eCheck Other" at bounding box center [396, 126] width 236 height 18
click at [504, 207] on input "Payment Date" at bounding box center [396, 209] width 236 height 19
type textarea "x"
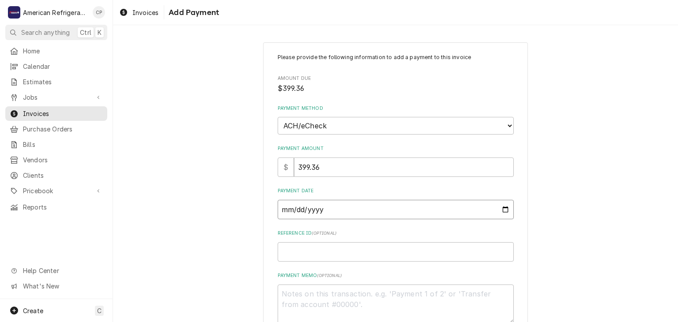
type input "2025-10-08"
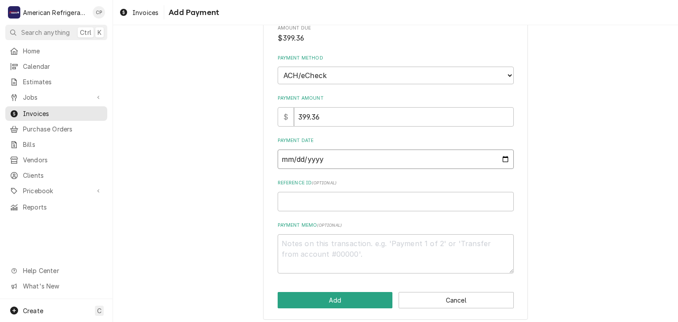
scroll to position [55, 0]
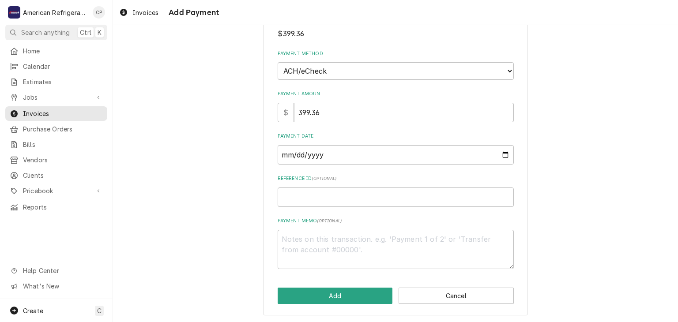
click at [316, 286] on div "Please provide the following information to add a payment to this invoice Amoun…" at bounding box center [395, 152] width 265 height 328
click at [315, 290] on button "Add" at bounding box center [335, 296] width 115 height 16
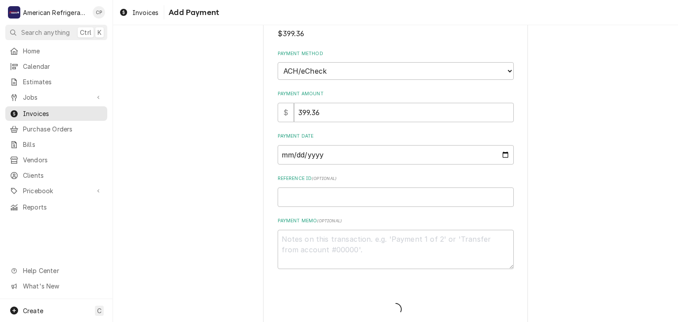
type textarea "x"
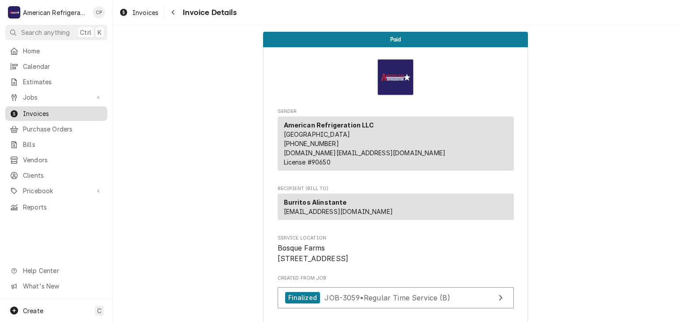
click at [71, 109] on span "Invoices" at bounding box center [63, 113] width 80 height 9
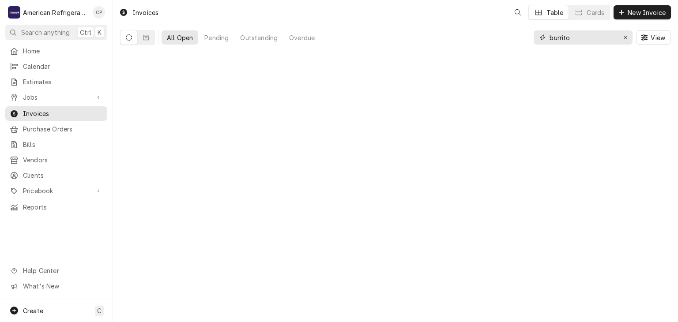
click at [581, 39] on input "burrito" at bounding box center [582, 37] width 66 height 14
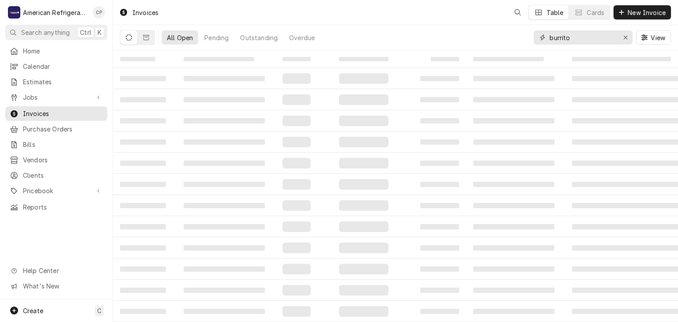
click at [581, 39] on input "burrito" at bounding box center [582, 37] width 66 height 14
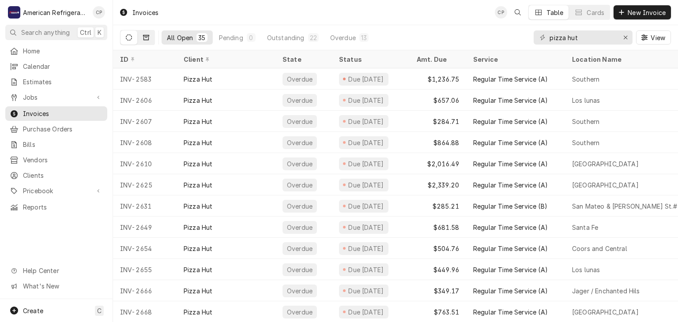
click at [146, 38] on icon "Dynamic Content Wrapper" at bounding box center [146, 37] width 6 height 6
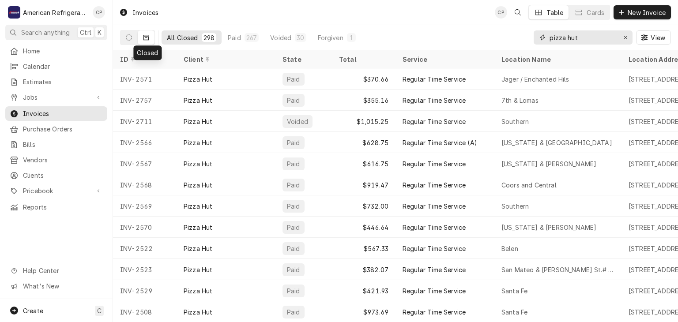
click at [589, 42] on input "pizza hut" at bounding box center [582, 37] width 66 height 14
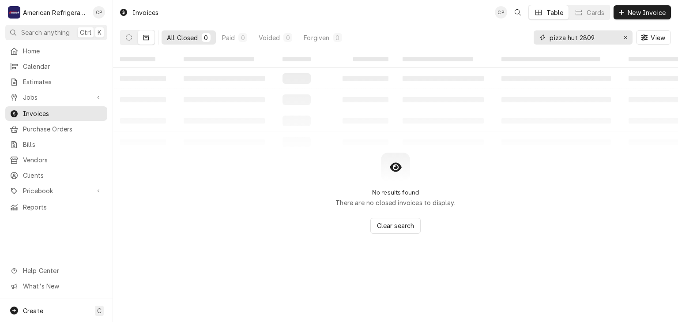
drag, startPoint x: 580, startPoint y: 38, endPoint x: 533, endPoint y: 38, distance: 47.7
click at [533, 38] on div "All Closed 0 Paid 0 Voided 0 Forgiven 0 pizza hut 2809 View" at bounding box center [395, 37] width 551 height 25
type input "2809"
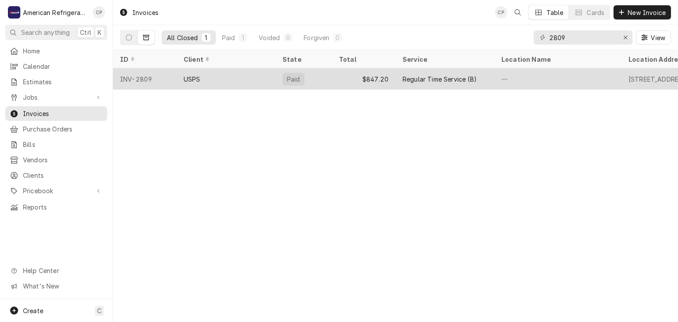
click at [197, 75] on div "USPS" at bounding box center [192, 79] width 17 height 9
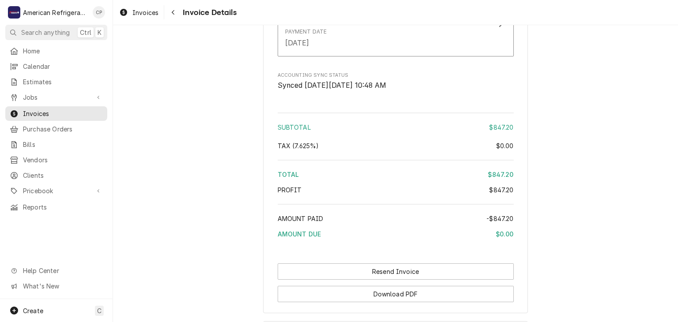
scroll to position [1221, 0]
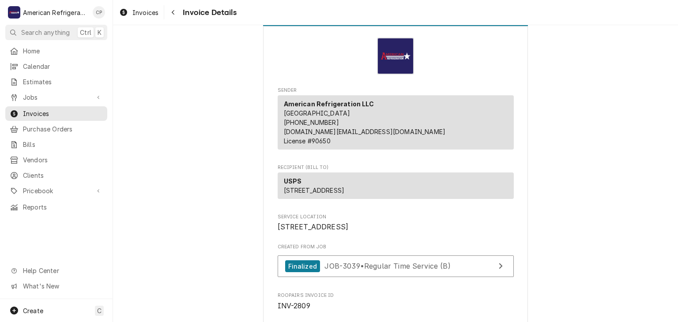
scroll to position [0, 0]
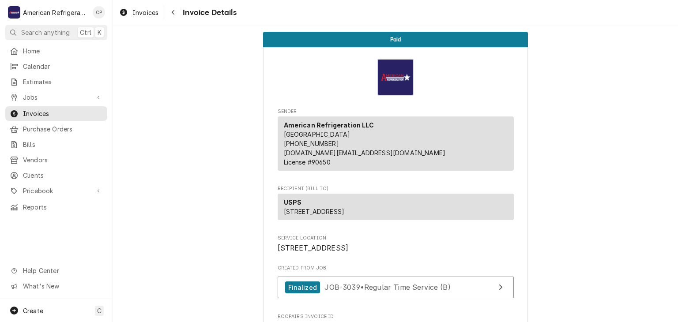
click at [176, 14] on div "Navigate back" at bounding box center [173, 12] width 9 height 9
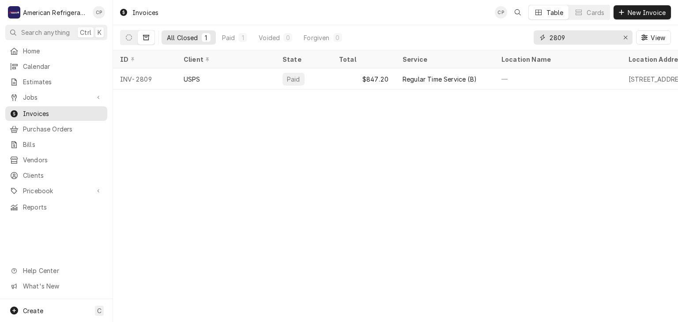
click at [572, 36] on input "2809" at bounding box center [582, 37] width 66 height 14
type input "twister"
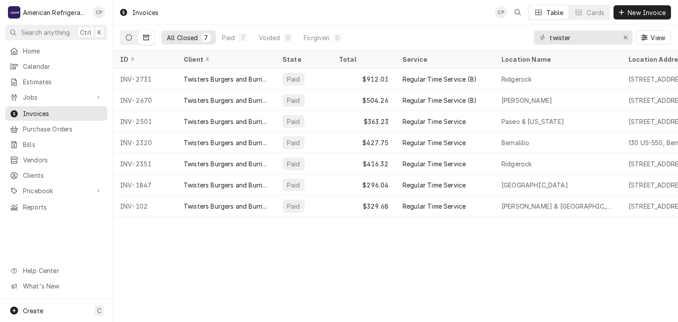
click at [130, 37] on icon "Dynamic Content Wrapper" at bounding box center [129, 37] width 6 height 6
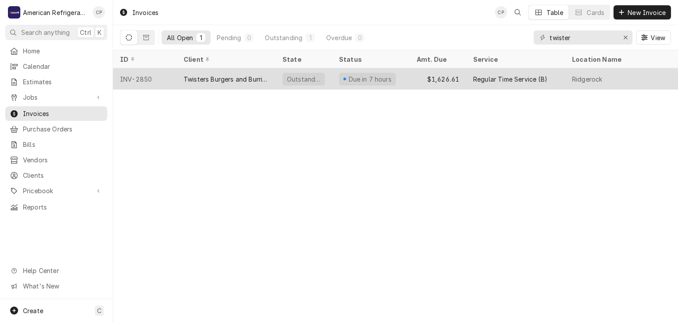
click at [148, 79] on div "INV-2850" at bounding box center [145, 78] width 64 height 21
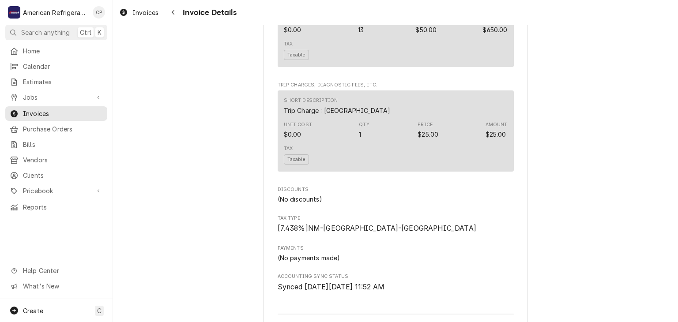
scroll to position [1538, 0]
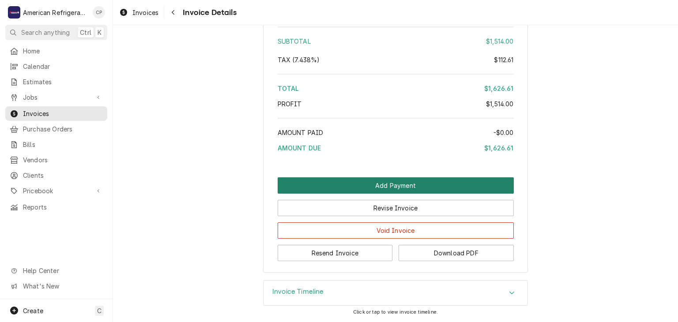
click at [336, 189] on button "Add Payment" at bounding box center [396, 185] width 236 height 16
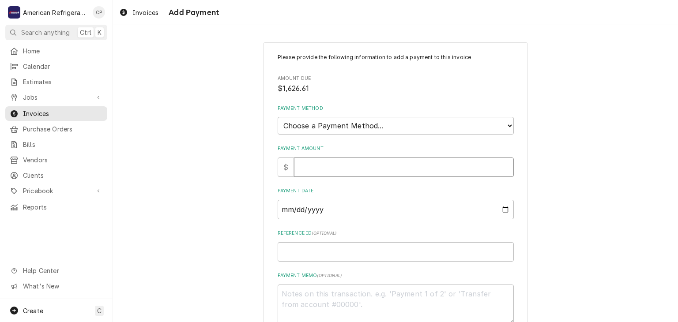
click at [334, 171] on input "Payment Amount" at bounding box center [404, 167] width 220 height 19
type textarea "x"
type input "1"
type textarea "x"
type input "16"
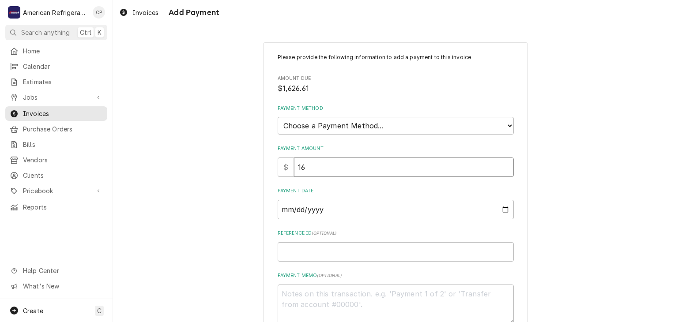
type textarea "x"
type input "162"
type textarea "x"
type input "1626"
type textarea "x"
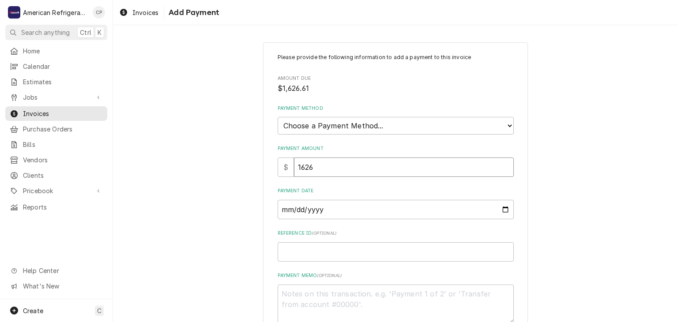
type input "1626.6"
type textarea "x"
type input "1626.61"
click at [408, 127] on select "Choose a Payment Method... Cash Check Credit/Debit Card ACH/eCheck Other" at bounding box center [396, 126] width 236 height 18
select select "4"
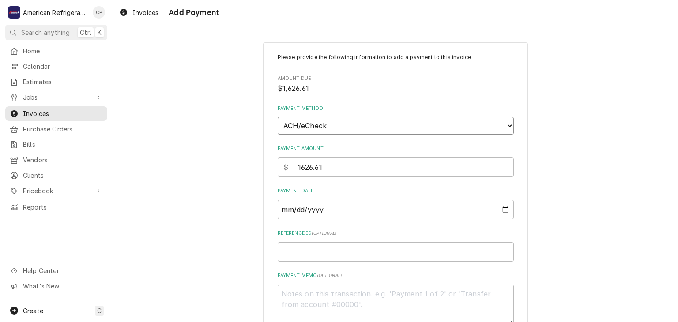
click at [278, 117] on select "Choose a Payment Method... Cash Check Credit/Debit Card ACH/eCheck Other" at bounding box center [396, 126] width 236 height 18
click at [501, 207] on input "Payment Date" at bounding box center [396, 209] width 236 height 19
type textarea "x"
type input "2025-10-06"
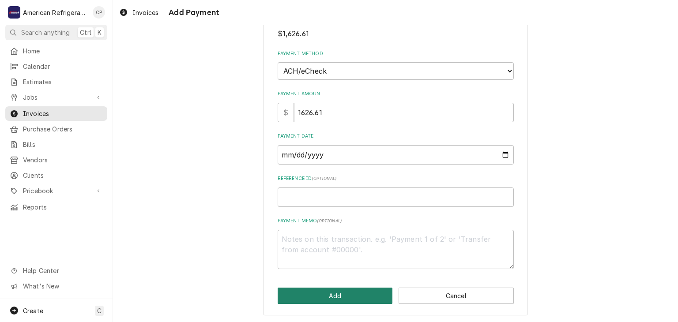
click at [315, 289] on button "Add" at bounding box center [335, 296] width 115 height 16
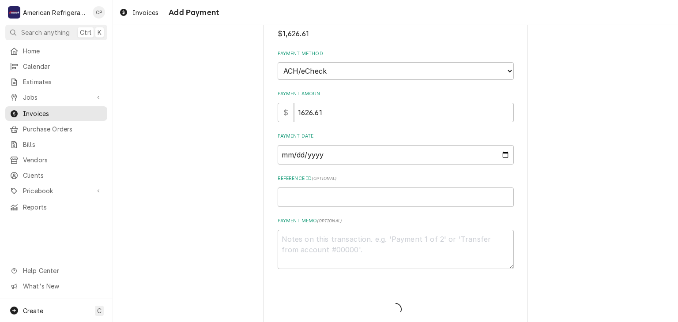
type textarea "x"
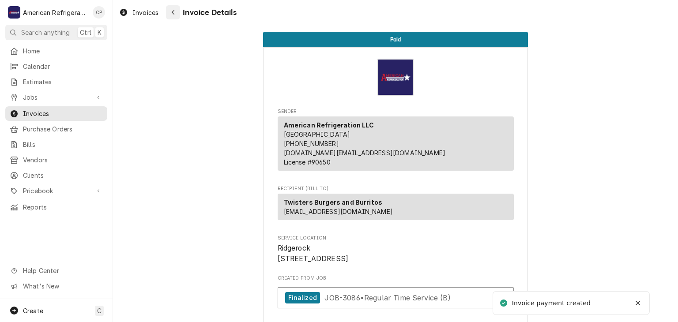
click at [177, 13] on button "Navigate back" at bounding box center [173, 12] width 14 height 14
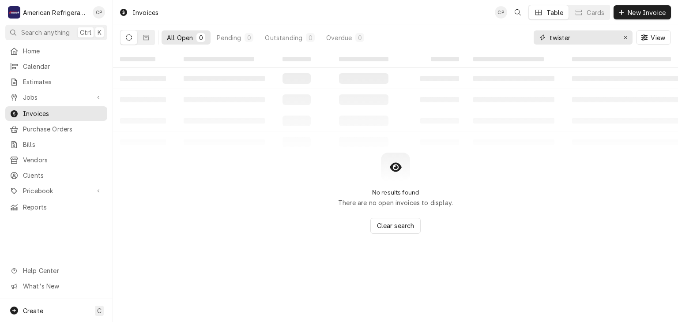
click at [577, 37] on input "twister" at bounding box center [582, 37] width 66 height 14
click at [143, 36] on icon "Dynamic Content Wrapper" at bounding box center [146, 37] width 6 height 6
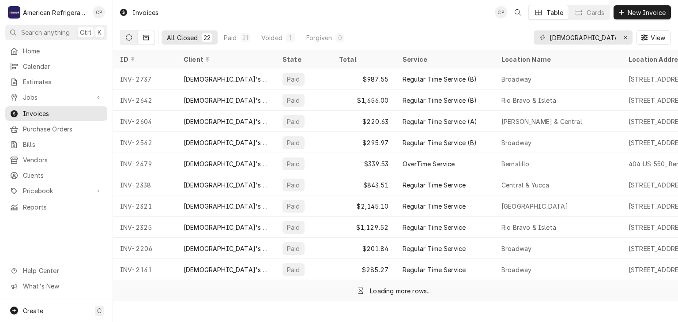
click at [128, 38] on icon "Dynamic Content Wrapper" at bounding box center [129, 37] width 6 height 6
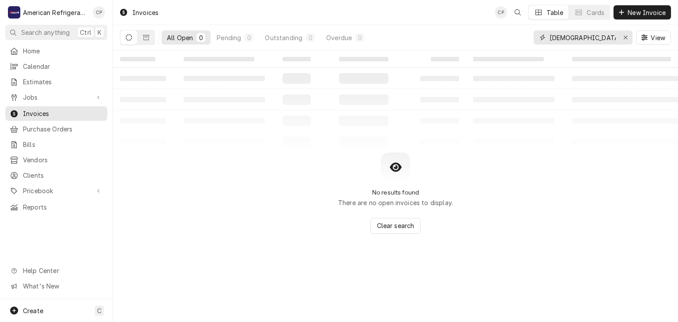
click at [609, 37] on input "[DEMOGRAPHIC_DATA] chicken" at bounding box center [582, 37] width 66 height 14
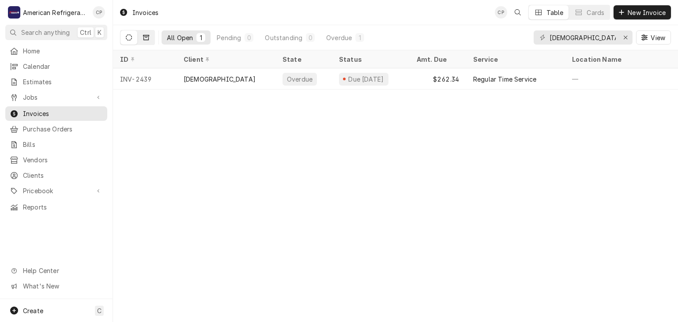
click at [144, 41] on button "Dynamic Content Wrapper" at bounding box center [146, 37] width 17 height 14
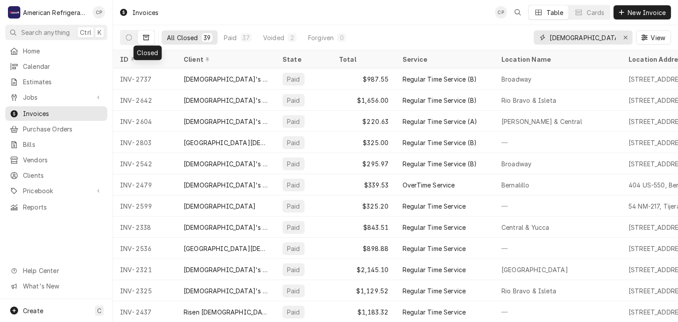
click at [556, 37] on input "[DEMOGRAPHIC_DATA]" at bounding box center [582, 37] width 66 height 14
click at [132, 40] on button "Dynamic Content Wrapper" at bounding box center [128, 37] width 17 height 14
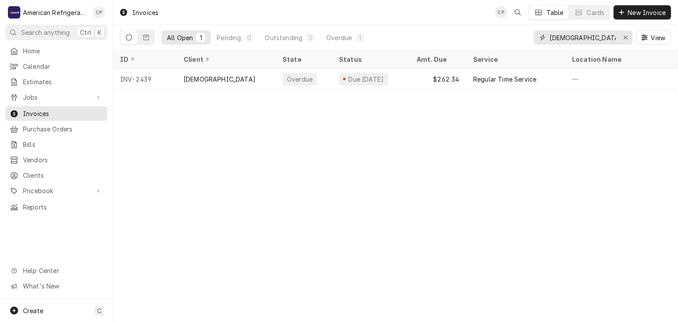
click at [568, 38] on input "[DEMOGRAPHIC_DATA]" at bounding box center [582, 37] width 66 height 14
click at [146, 40] on icon "Dynamic Content Wrapper" at bounding box center [146, 37] width 6 height 5
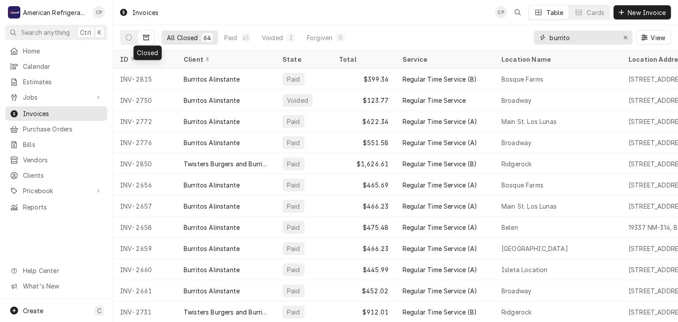
click at [571, 38] on input "burrito" at bounding box center [582, 37] width 66 height 14
click at [572, 38] on input "burrito" at bounding box center [582, 37] width 66 height 14
click at [574, 37] on input "burrito" at bounding box center [582, 37] width 66 height 14
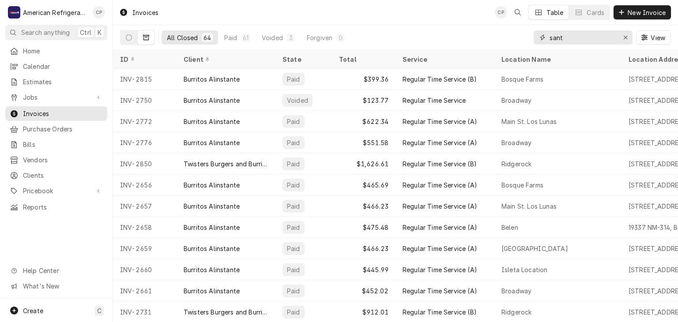
type input "santa"
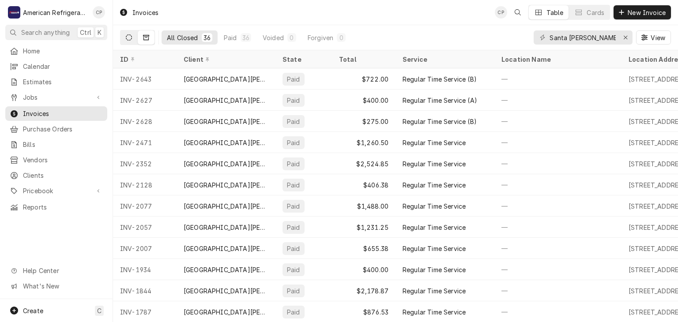
click at [129, 39] on icon "Dynamic Content Wrapper" at bounding box center [129, 37] width 6 height 6
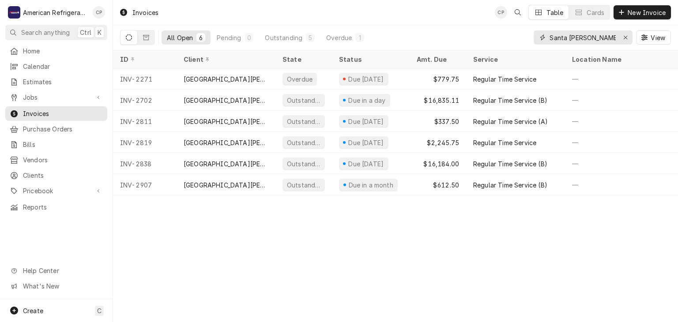
click at [572, 42] on input "Santa [PERSON_NAME]" at bounding box center [582, 37] width 66 height 14
type input "c"
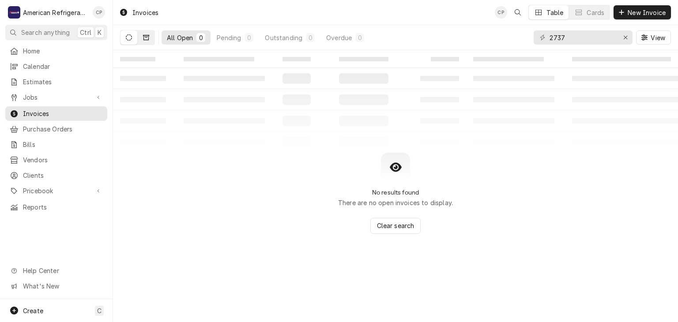
click at [148, 41] on button "Dynamic Content Wrapper" at bounding box center [146, 37] width 17 height 14
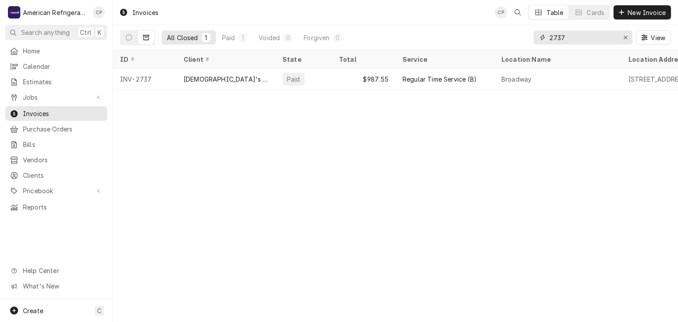
click at [597, 32] on input "2737" at bounding box center [582, 37] width 66 height 14
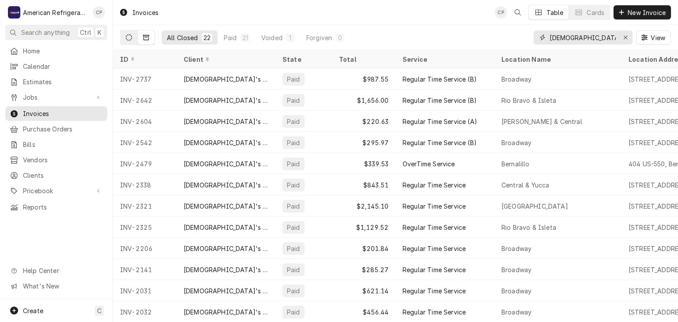
type input "[DEMOGRAPHIC_DATA]'s"
click at [129, 36] on icon "Dynamic Content Wrapper" at bounding box center [129, 37] width 6 height 6
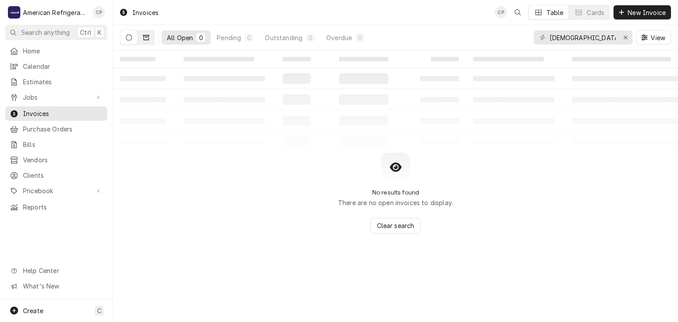
click at [147, 40] on icon "Dynamic Content Wrapper" at bounding box center [146, 37] width 6 height 5
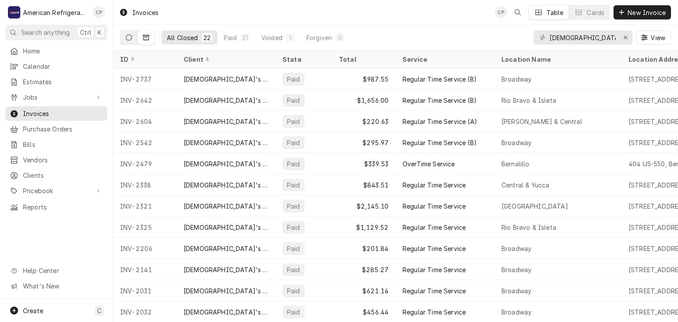
click at [131, 39] on icon "Dynamic Content Wrapper" at bounding box center [129, 37] width 6 height 6
